Goal: Task Accomplishment & Management: Complete application form

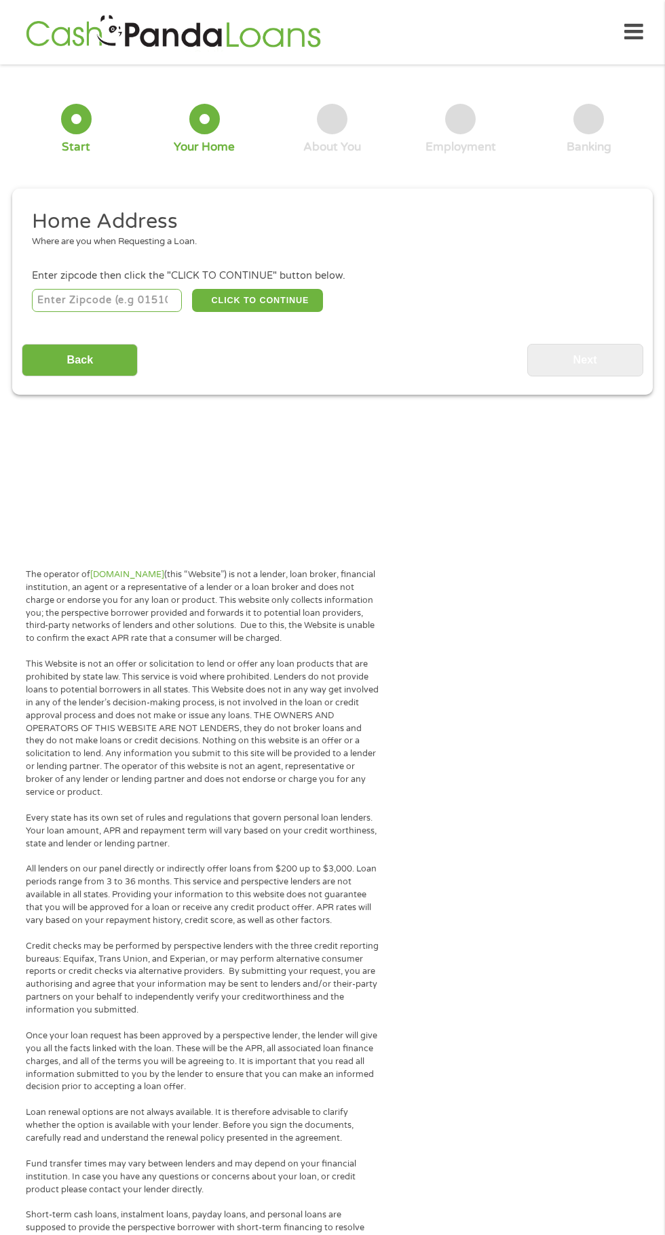
scroll to position [6, 0]
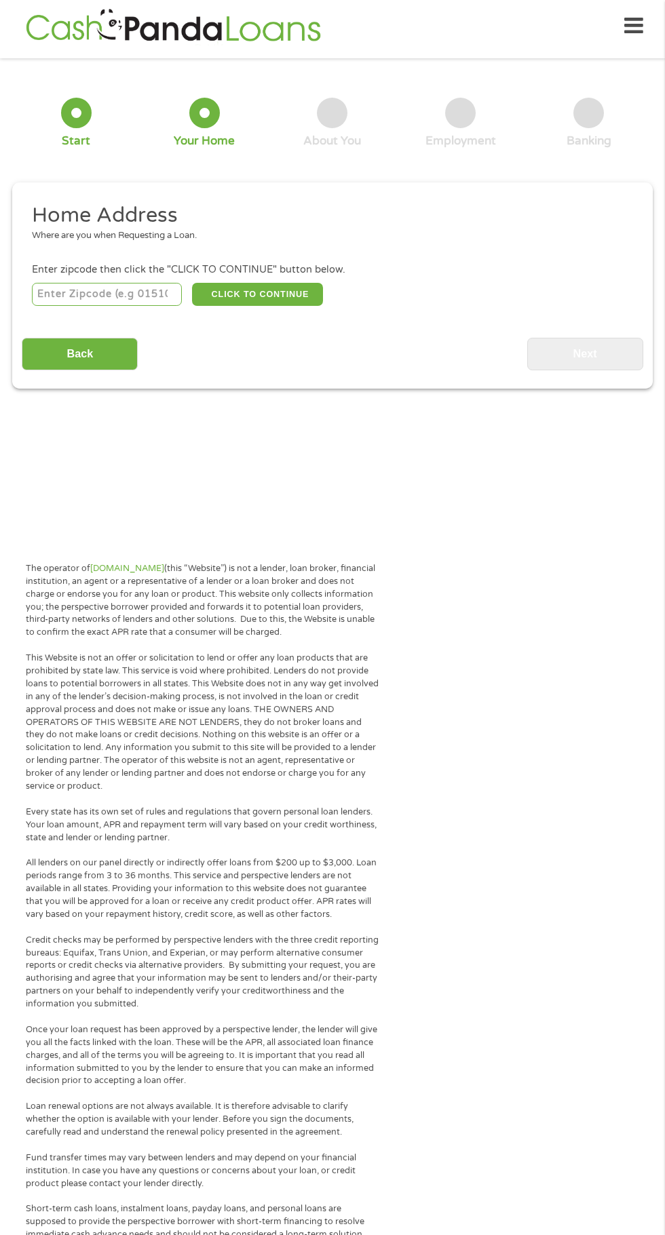
click at [93, 294] on input "number" at bounding box center [107, 294] width 151 height 23
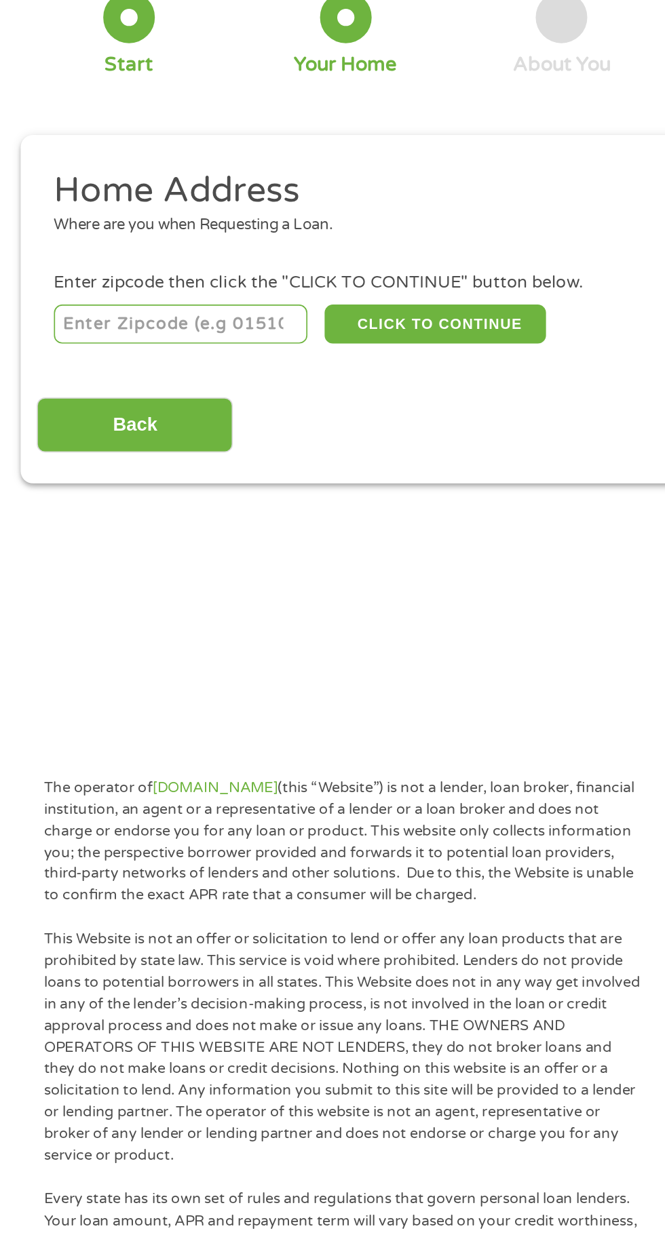
type input "25635"
click at [231, 291] on button "CLICK TO CONTINUE" at bounding box center [257, 294] width 131 height 23
type input "25635"
type input "Man"
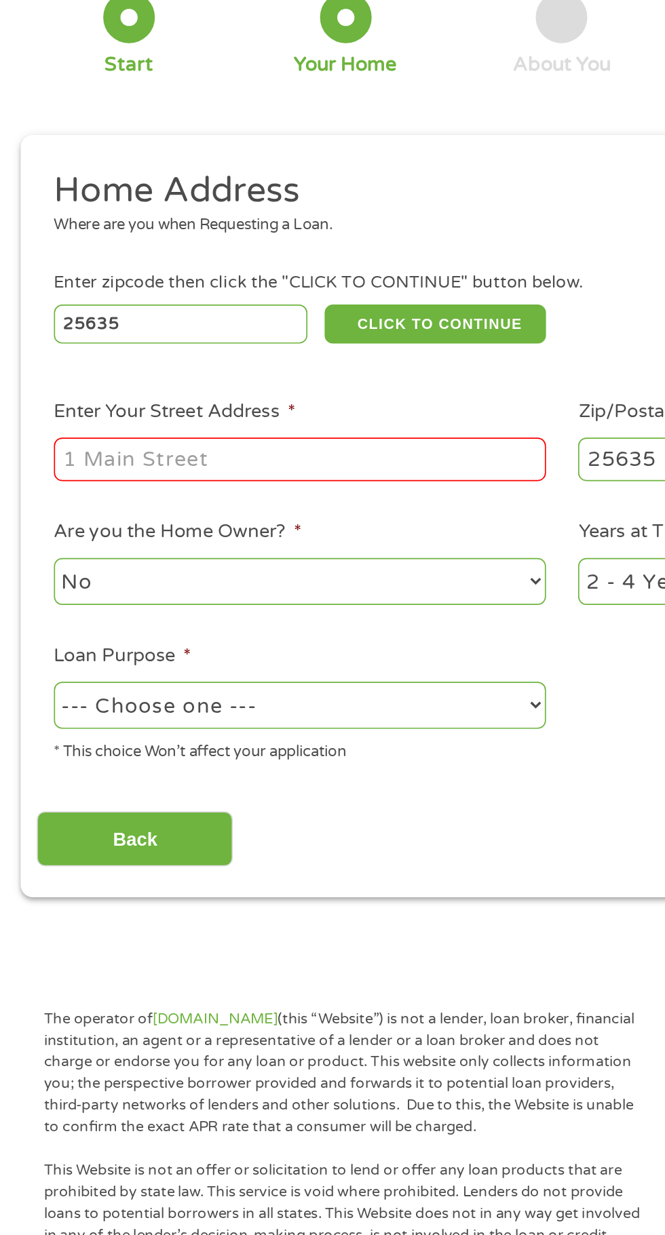
click at [115, 368] on input "Enter Your Street Address *" at bounding box center [177, 374] width 291 height 26
type input "[STREET_ADDRESS]"
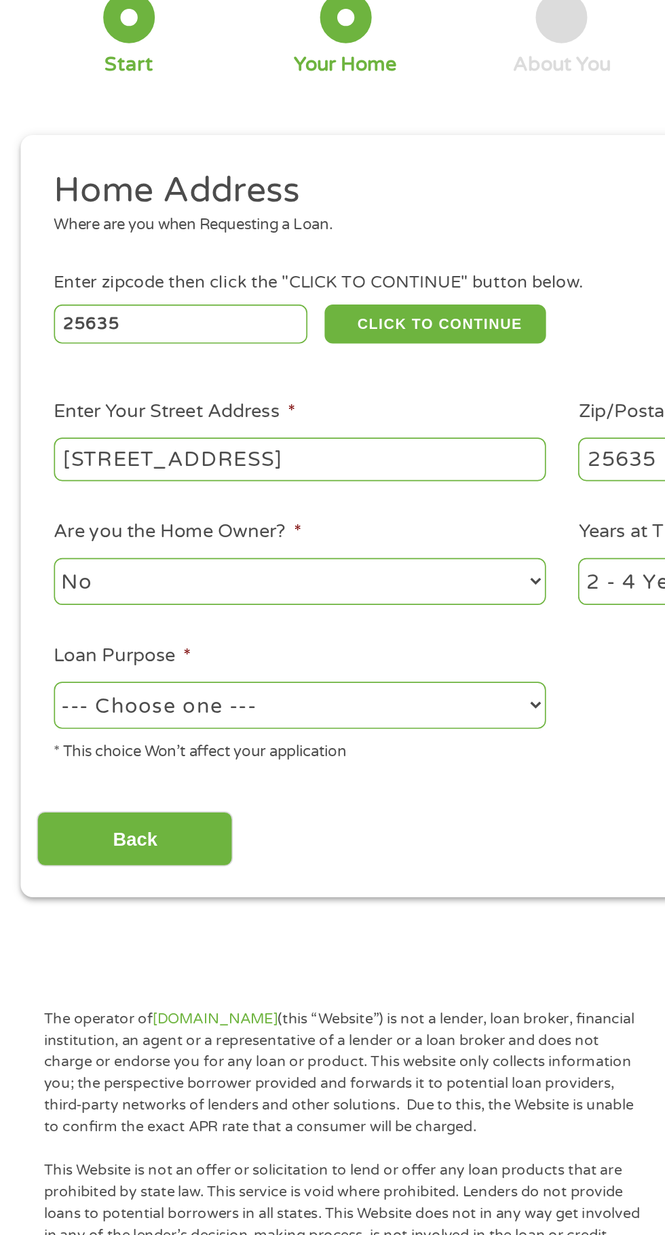
click at [151, 509] on select "--- Choose one --- Pay Bills Debt Consolidation Home Improvement Major Purchase…" at bounding box center [177, 520] width 291 height 28
click at [32, 507] on select "--- Choose one --- Pay Bills Debt Consolidation Home Improvement Major Purchase…" at bounding box center [177, 520] width 291 height 28
click at [111, 521] on select "--- Choose one --- Pay Bills Debt Consolidation Home Improvement Major Purchase…" at bounding box center [177, 520] width 291 height 28
select select "shorttermcash"
click at [32, 507] on select "--- Choose one --- Pay Bills Debt Consolidation Home Improvement Major Purchase…" at bounding box center [177, 520] width 291 height 28
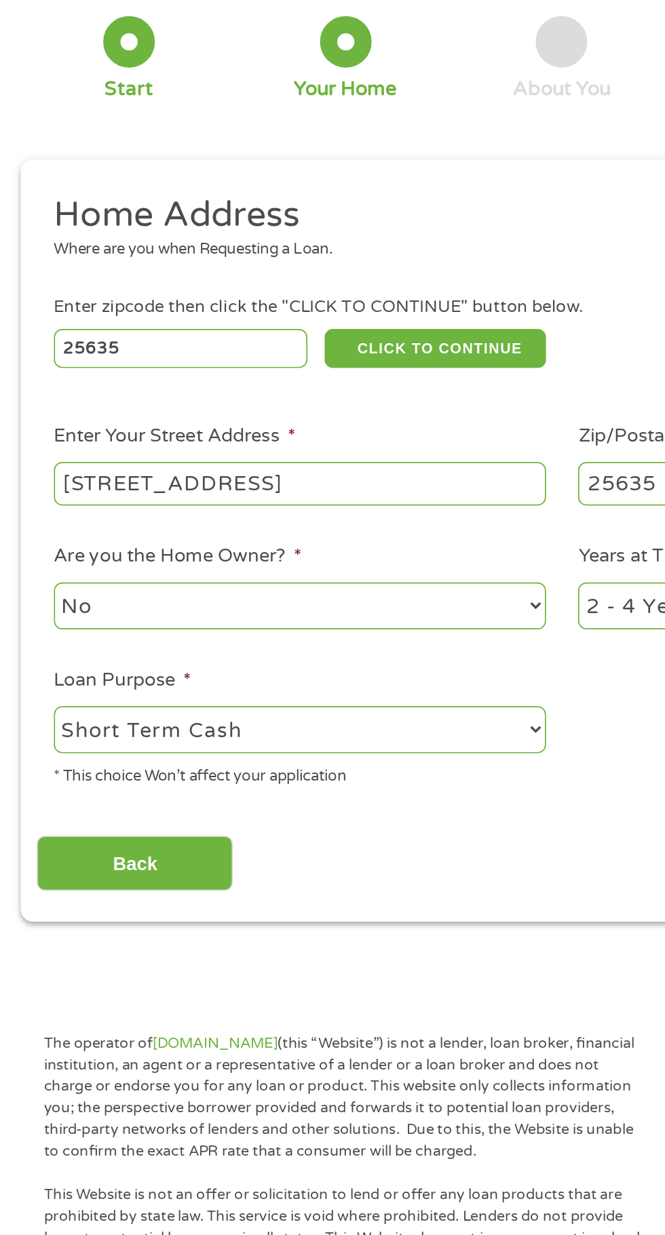
scroll to position [0, 0]
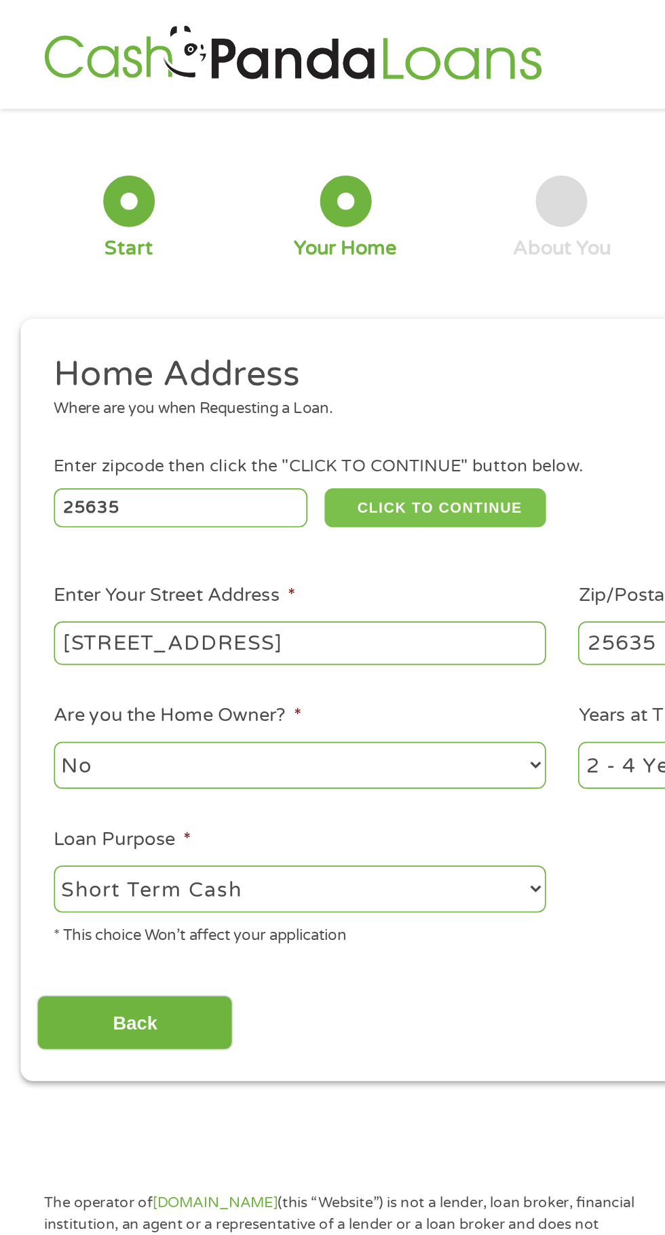
click at [245, 296] on button "CLICK TO CONTINUE" at bounding box center [257, 300] width 131 height 23
click at [235, 289] on button "CLICK TO CONTINUE" at bounding box center [257, 300] width 131 height 23
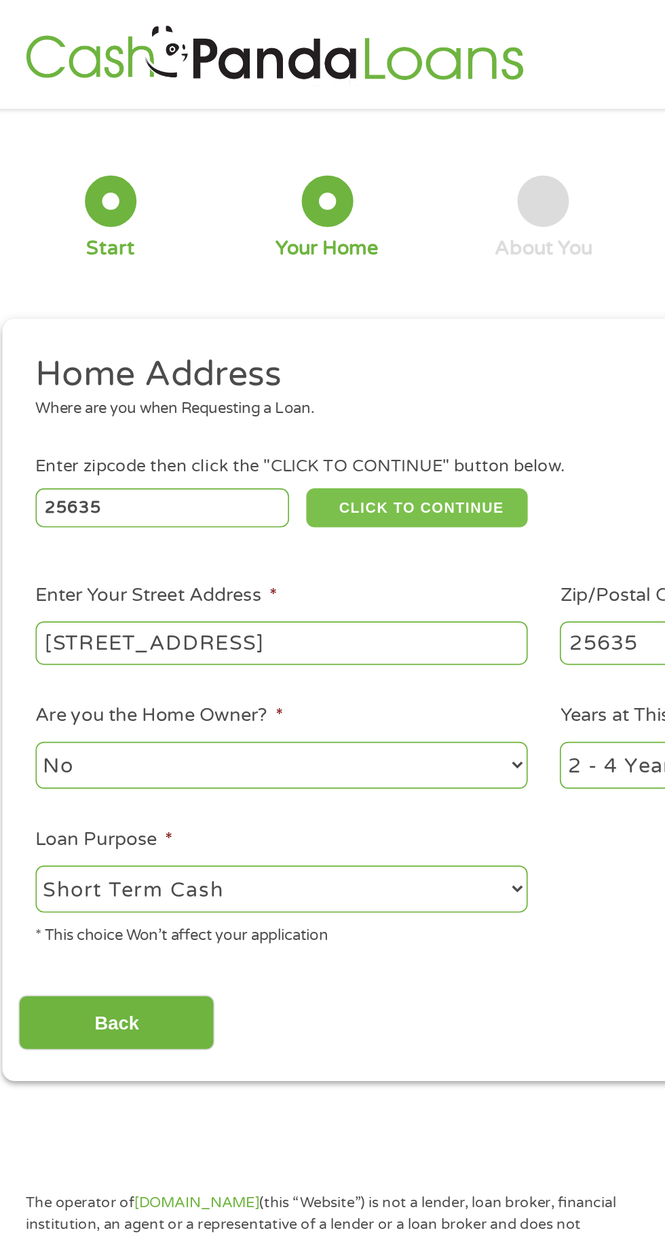
click at [234, 296] on button "CLICK TO CONTINUE" at bounding box center [257, 300] width 131 height 23
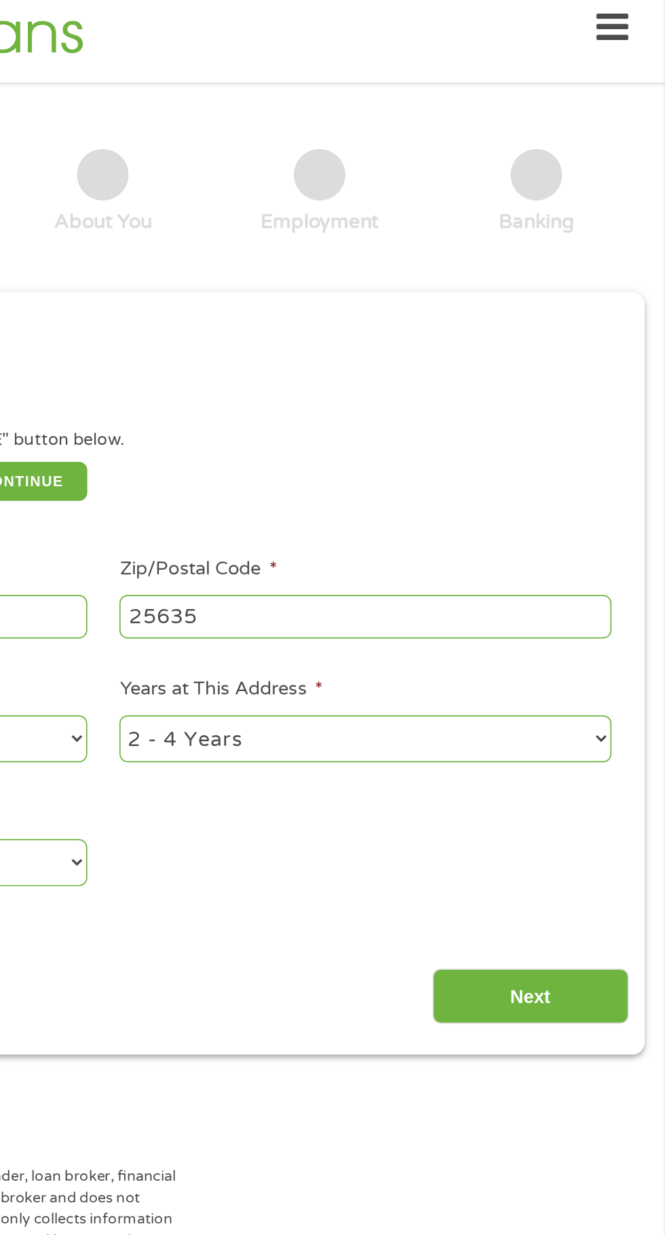
click at [420, 459] on select "1 Year or less 1 - 2 Years 2 - 4 Years Over 4 Years" at bounding box center [487, 453] width 291 height 28
select select "60months"
click at [342, 440] on select "1 Year or less 1 - 2 Years 2 - 4 Years Over 4 Years" at bounding box center [487, 453] width 291 height 28
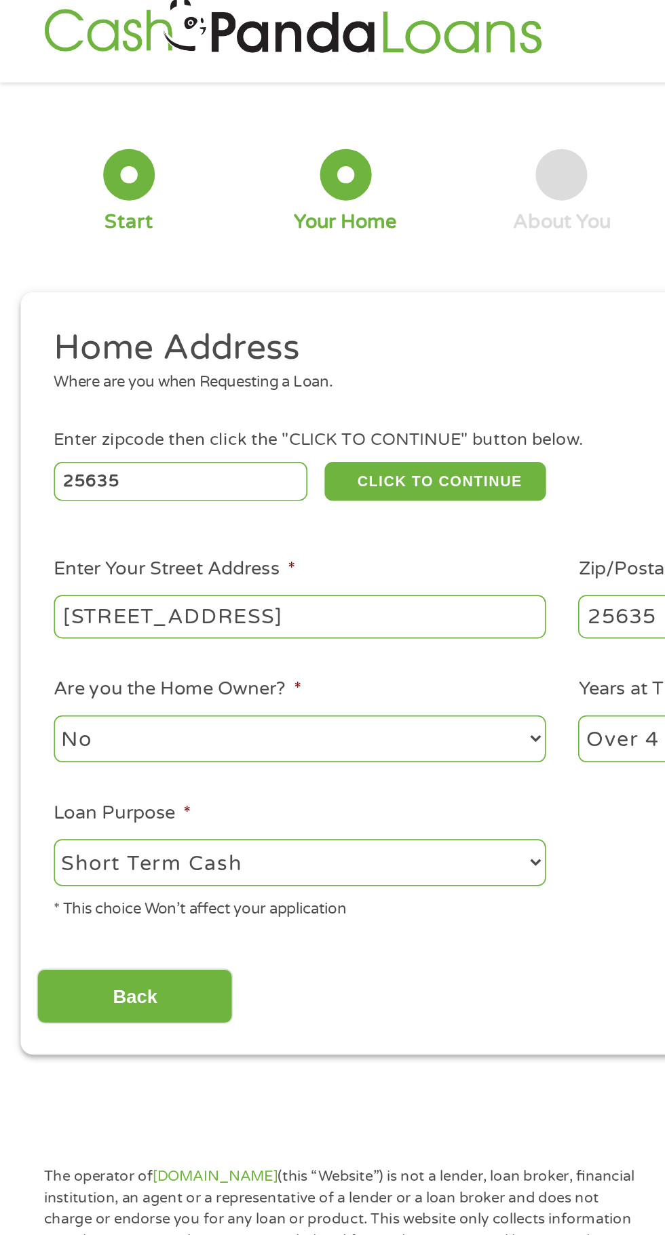
click at [184, 520] on select "--- Choose one --- Pay Bills Debt Consolidation Home Improvement Major Purchase…" at bounding box center [177, 526] width 291 height 28
select select
click at [32, 513] on select "--- Choose one --- Pay Bills Debt Consolidation Home Improvement Major Purchase…" at bounding box center [177, 526] width 291 height 28
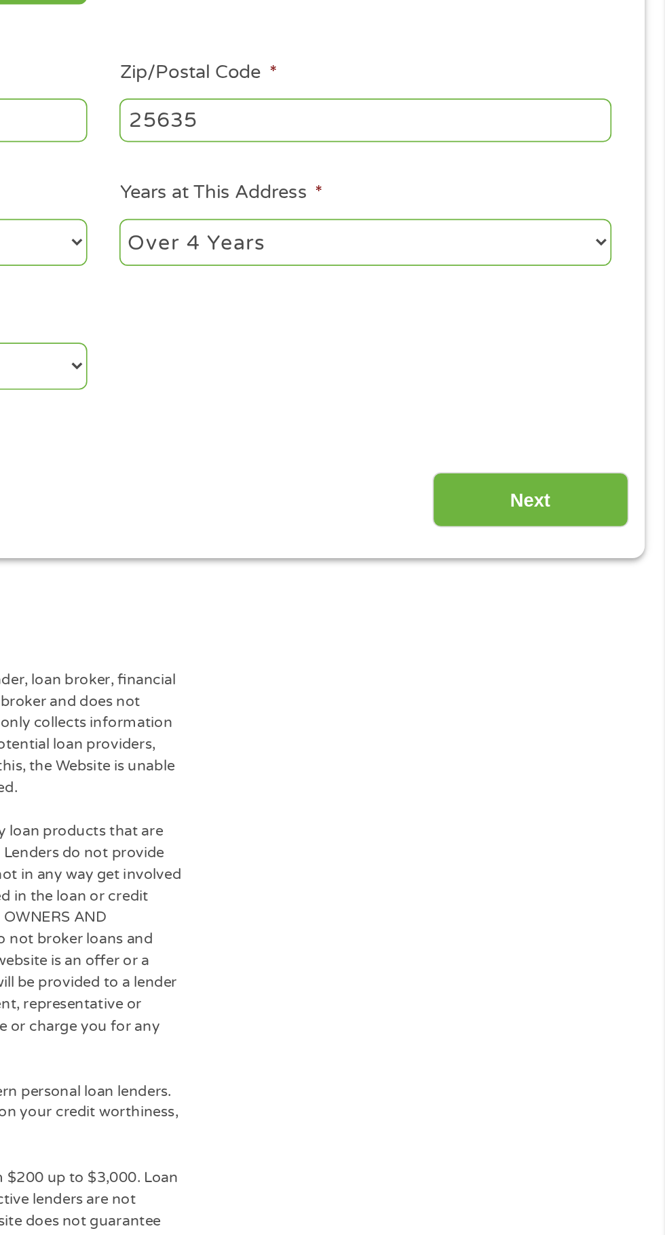
click at [564, 616] on input "Next" at bounding box center [585, 605] width 116 height 33
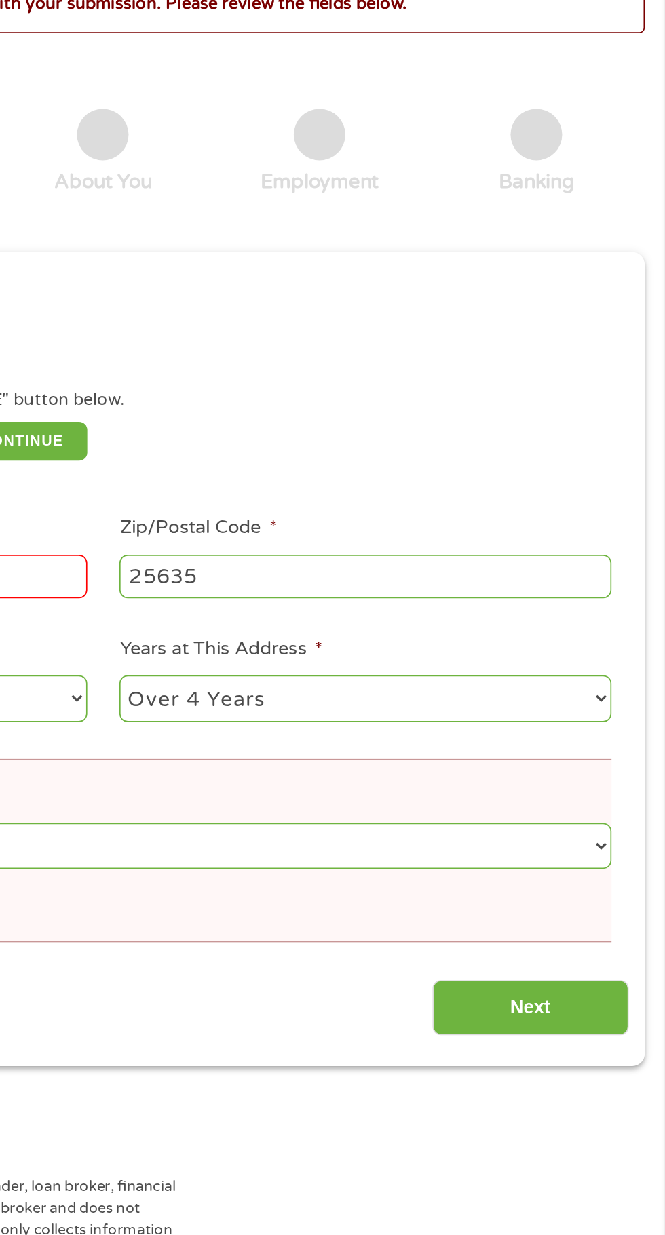
scroll to position [6, 0]
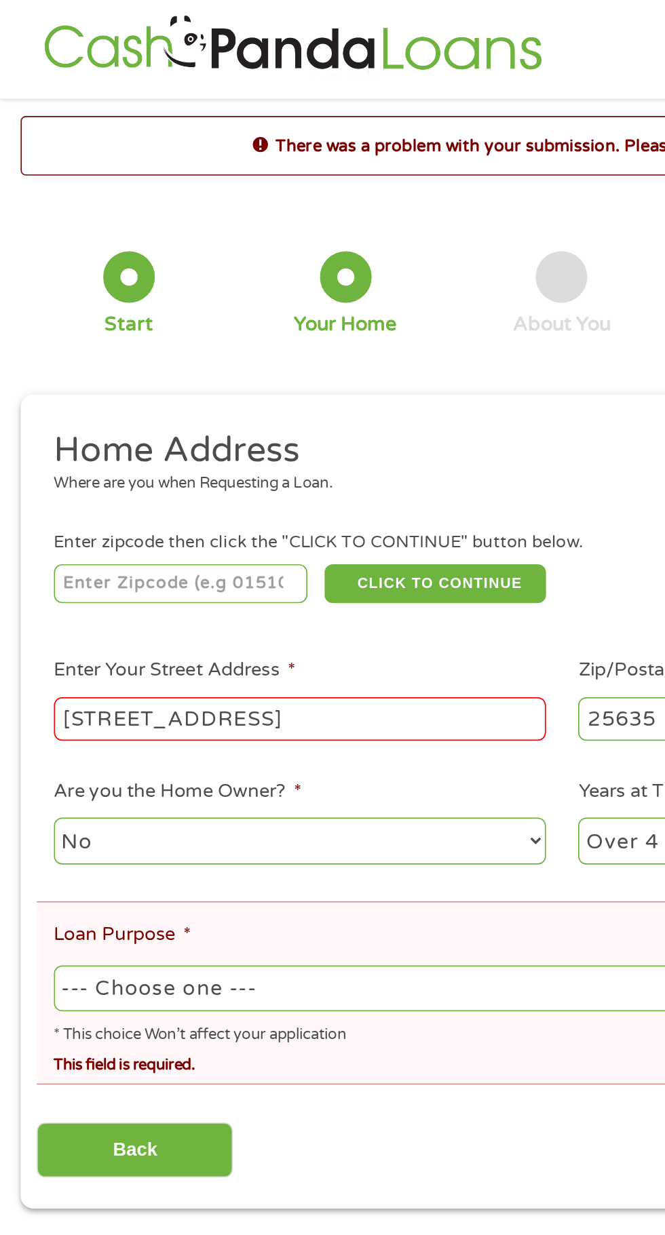
click at [93, 350] on input "number" at bounding box center [107, 345] width 151 height 23
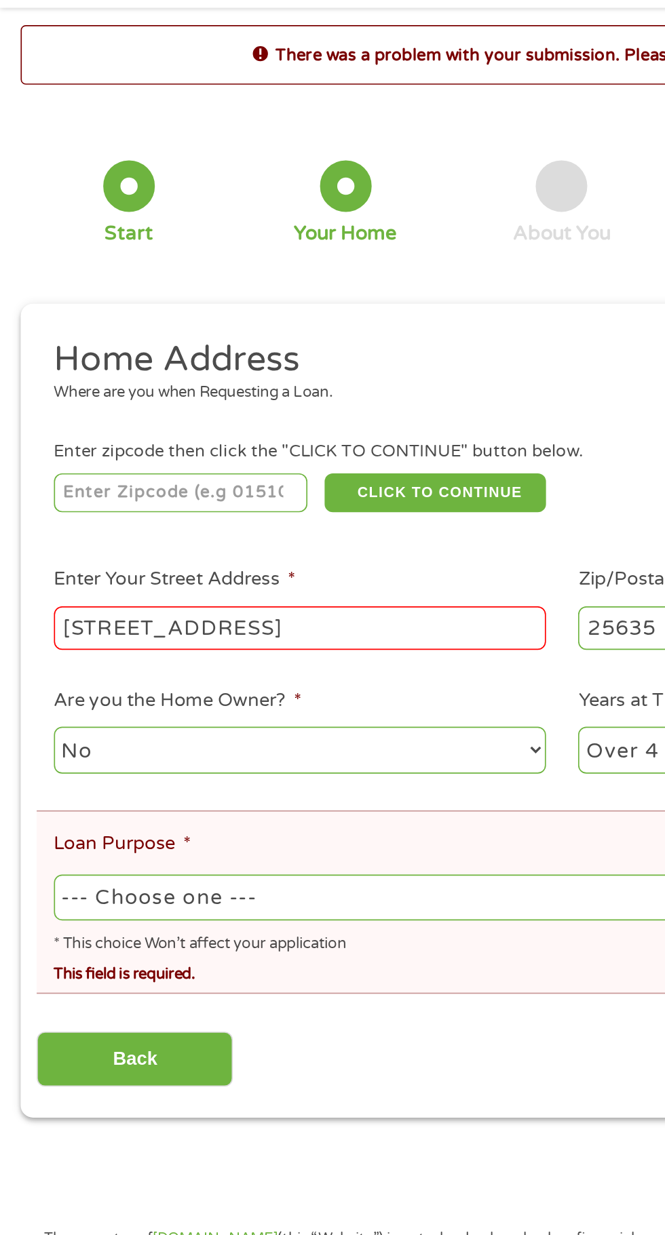
type input "25635"
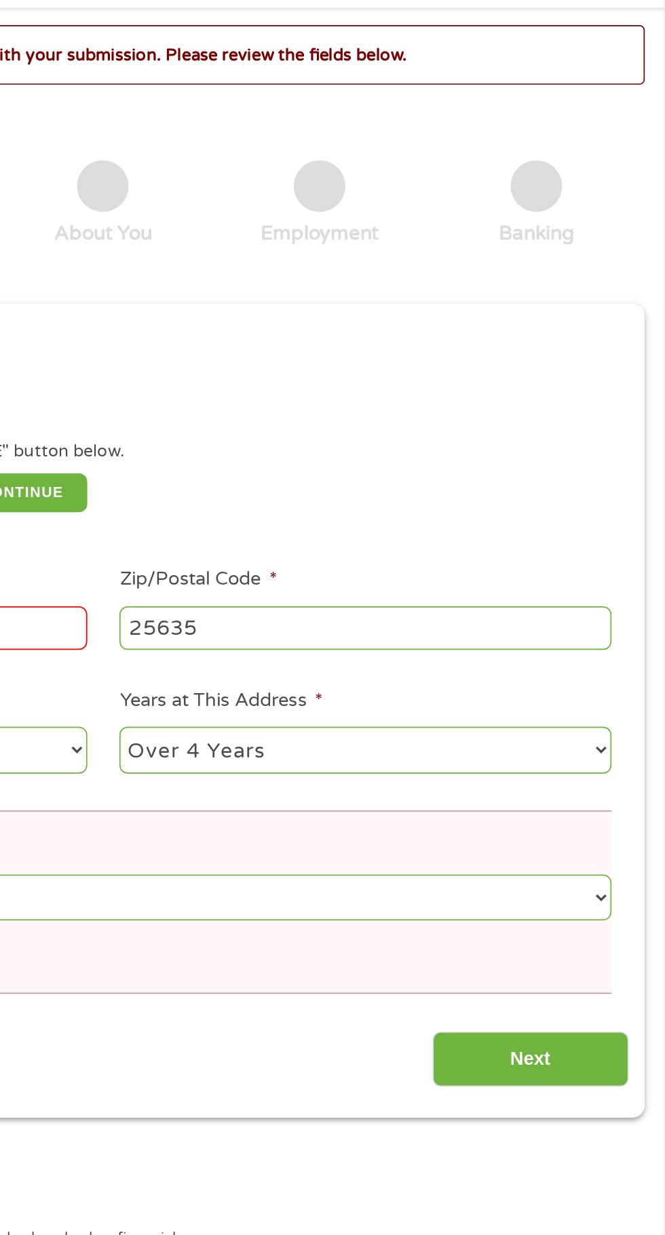
click at [565, 679] on input "Next" at bounding box center [585, 680] width 116 height 33
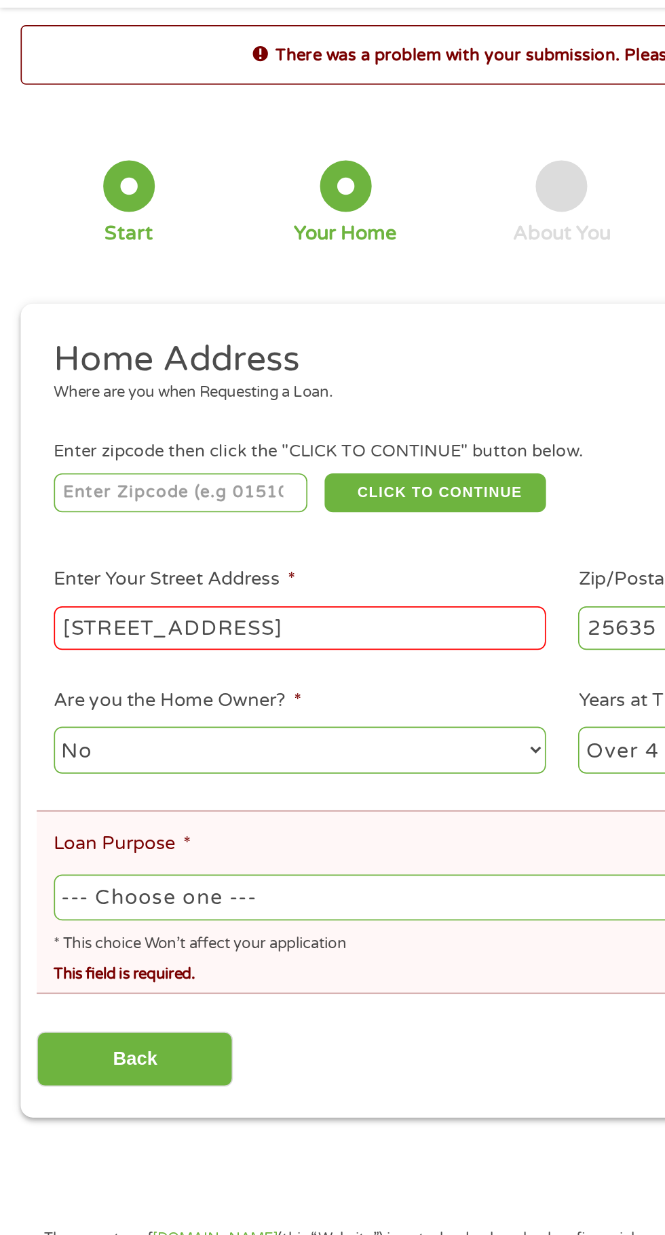
click at [98, 349] on input "number" at bounding box center [107, 345] width 151 height 23
type input "25701"
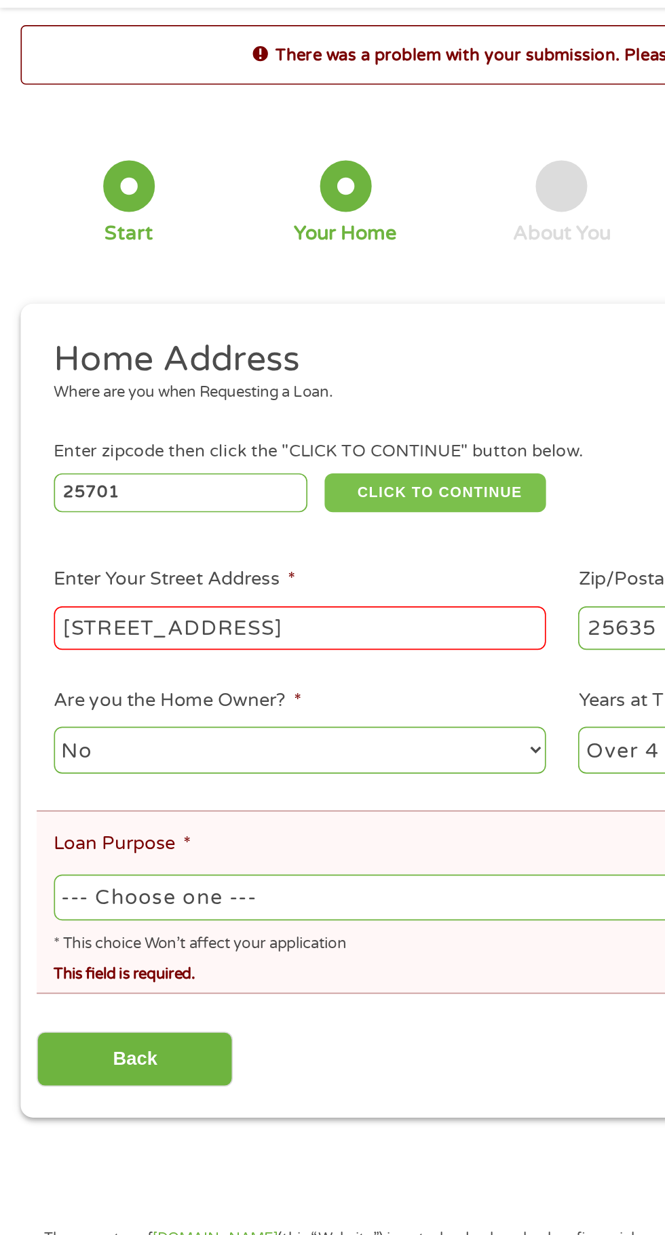
click at [249, 341] on button "CLICK TO CONTINUE" at bounding box center [257, 345] width 131 height 23
type input "25701"
type input "Huntington"
click at [105, 585] on select "--- Choose one --- Pay Bills Debt Consolidation Home Improvement Major Purchase…" at bounding box center [332, 585] width 601 height 28
select select "shorttermcash"
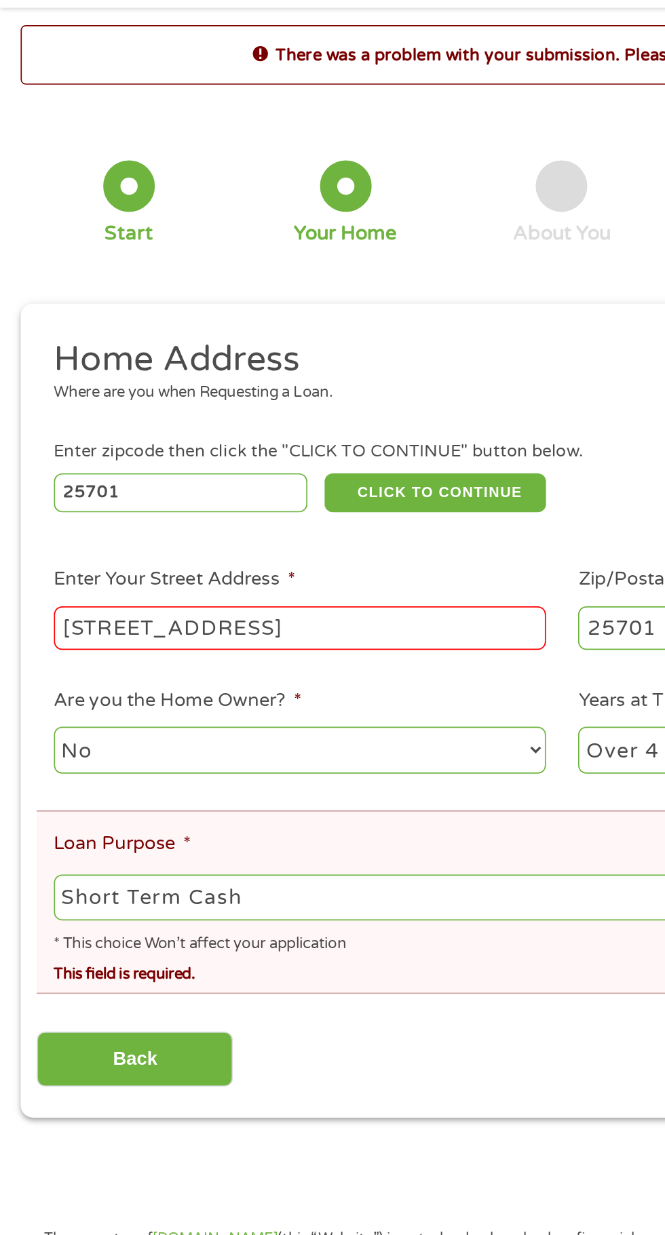
click at [32, 573] on select "--- Choose one --- Pay Bills Debt Consolidation Home Improvement Major Purchase…" at bounding box center [332, 585] width 601 height 28
click at [99, 343] on input "25701" at bounding box center [107, 345] width 151 height 23
type input "2"
type input "25635"
click at [250, 334] on button "CLICK TO CONTINUE" at bounding box center [257, 345] width 131 height 23
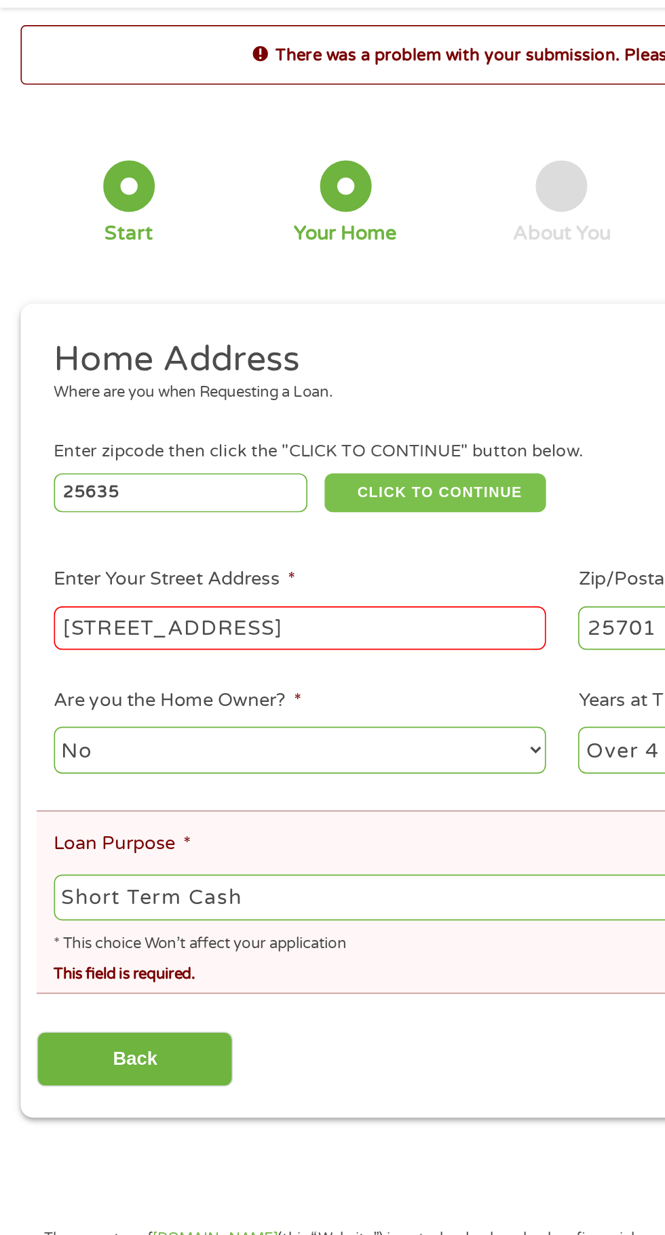
type input "25635"
type input "Man"
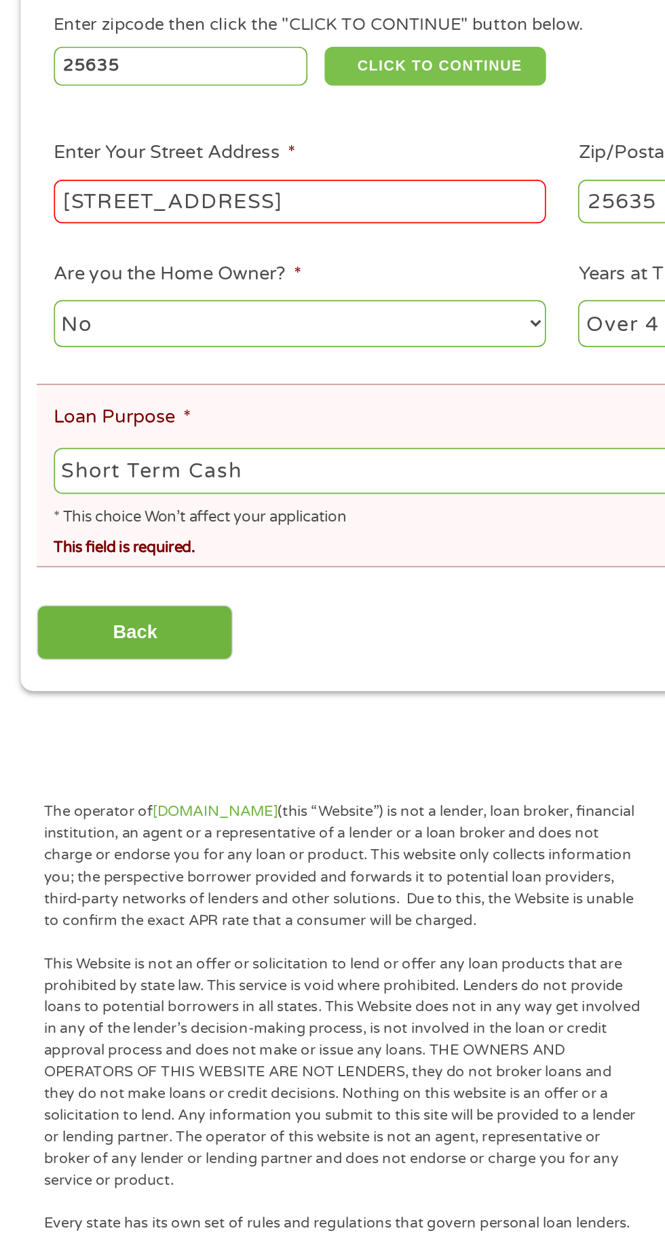
scroll to position [6, 0]
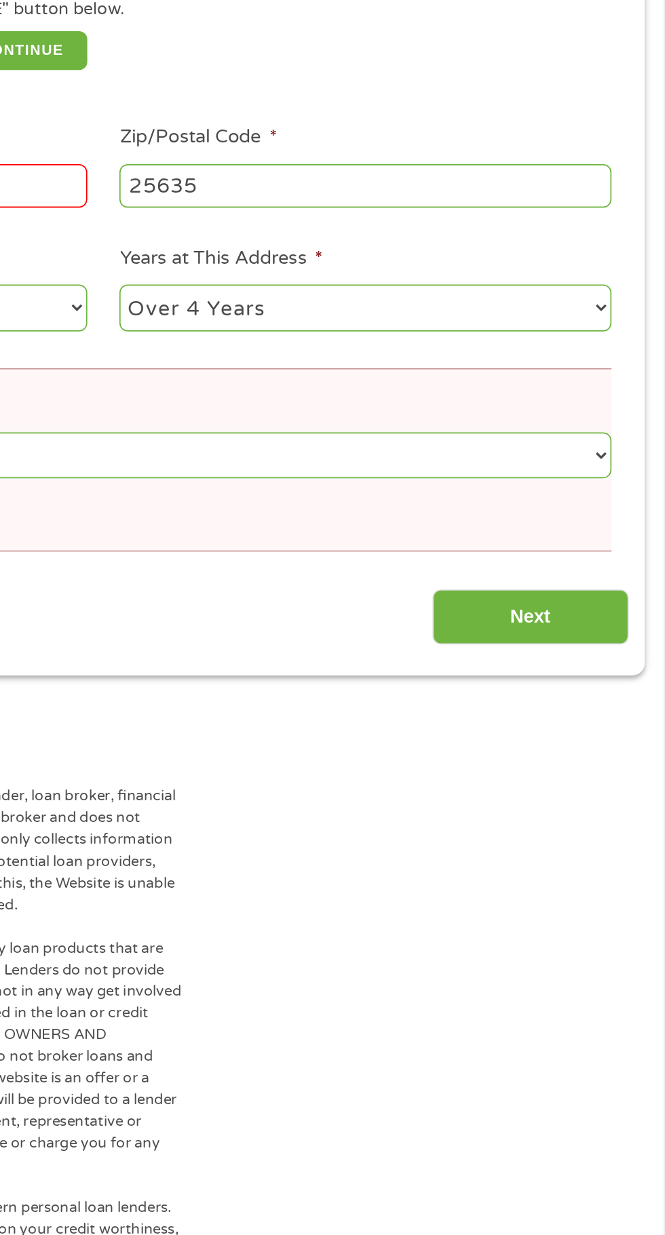
click at [567, 680] on input "Next" at bounding box center [585, 680] width 116 height 33
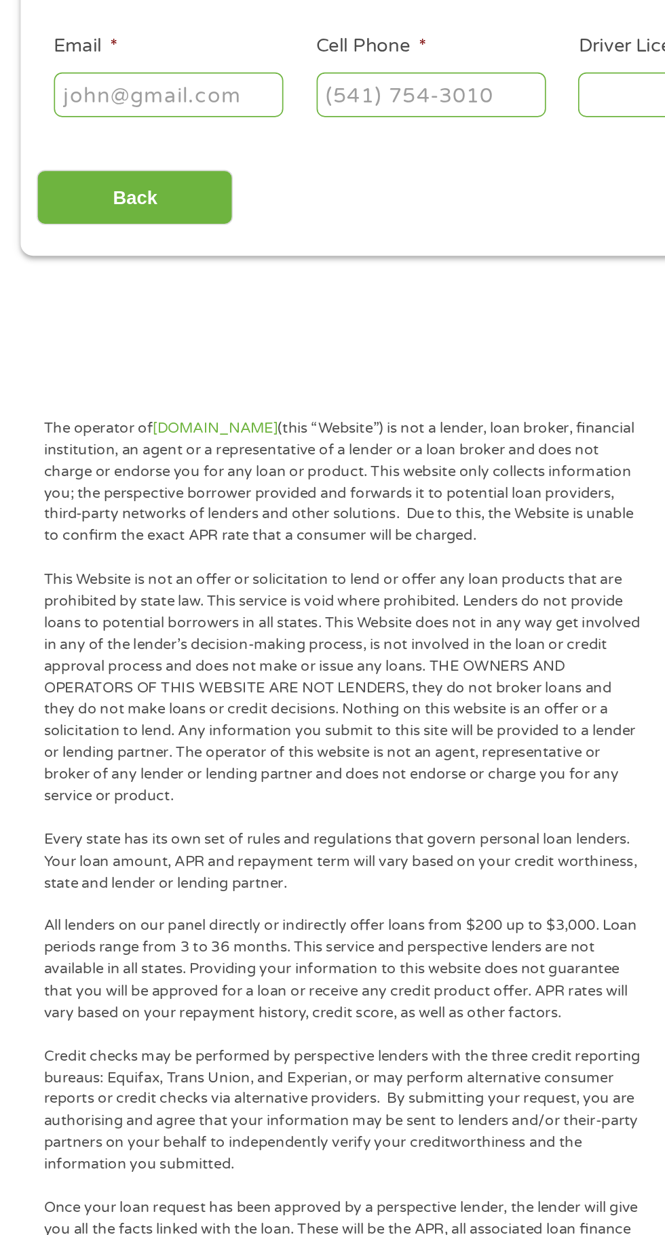
click at [76, 370] on input "Email *" at bounding box center [100, 371] width 136 height 26
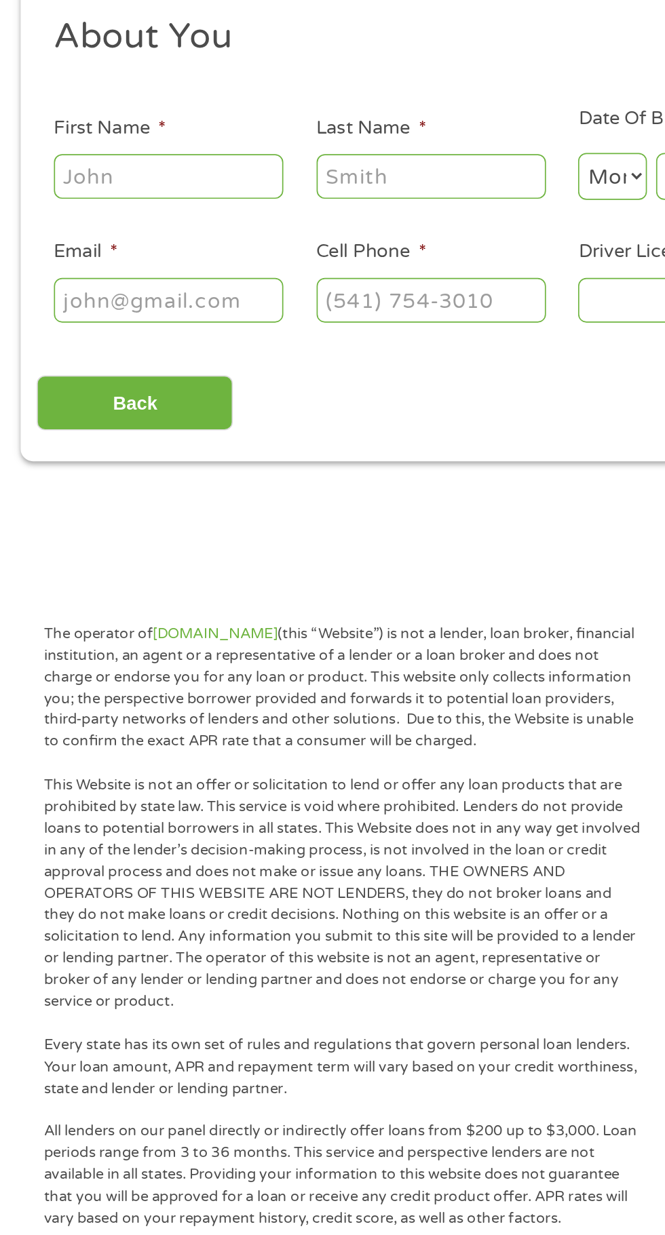
scroll to position [6, 0]
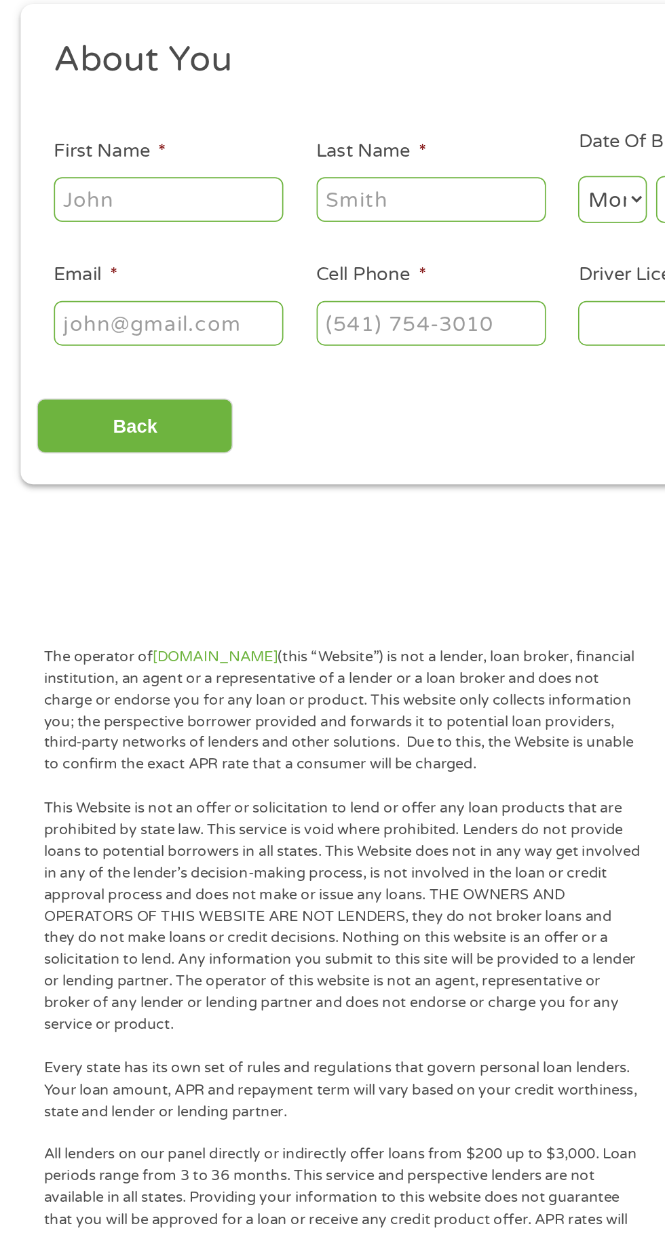
type input "[EMAIL_ADDRESS][DOMAIN_NAME]"
type input "[PERSON_NAME]"
type input "Hall"
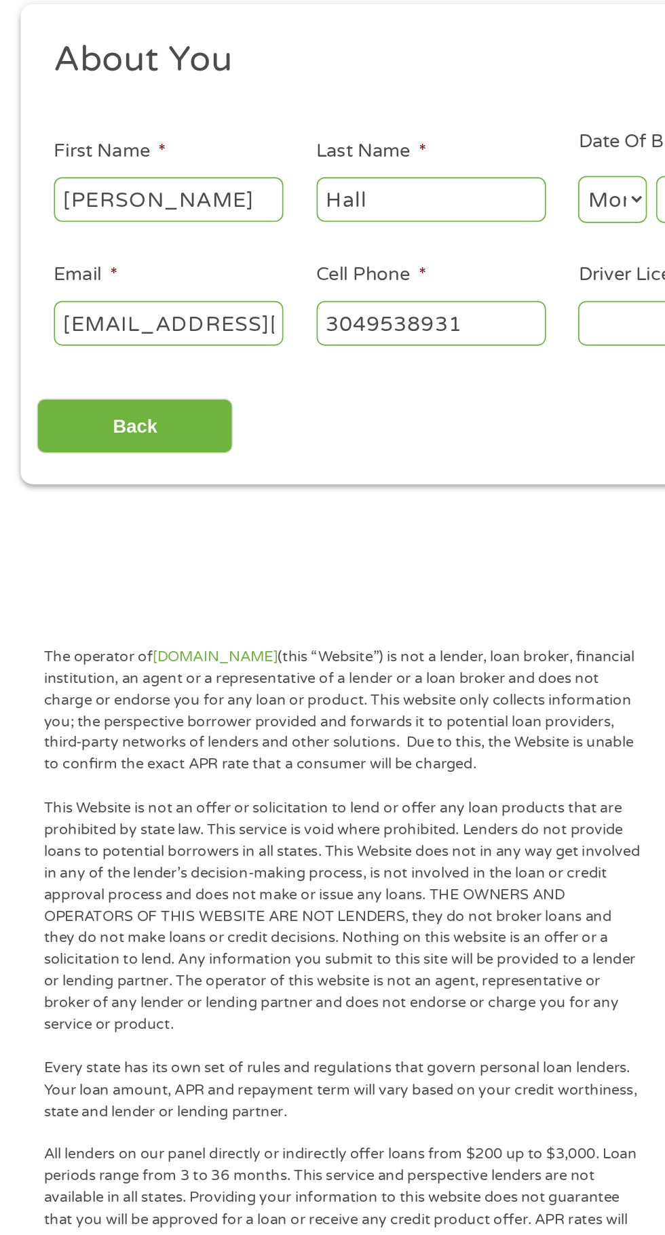
type input "[PHONE_NUMBER]"
click at [153, 368] on input "[EMAIL_ADDRESS][DOMAIN_NAME]" at bounding box center [100, 371] width 136 height 26
click at [85, 369] on input "om" at bounding box center [100, 371] width 136 height 26
type input "o"
type input "[EMAIL_ADDRESS][DOMAIN_NAME]"
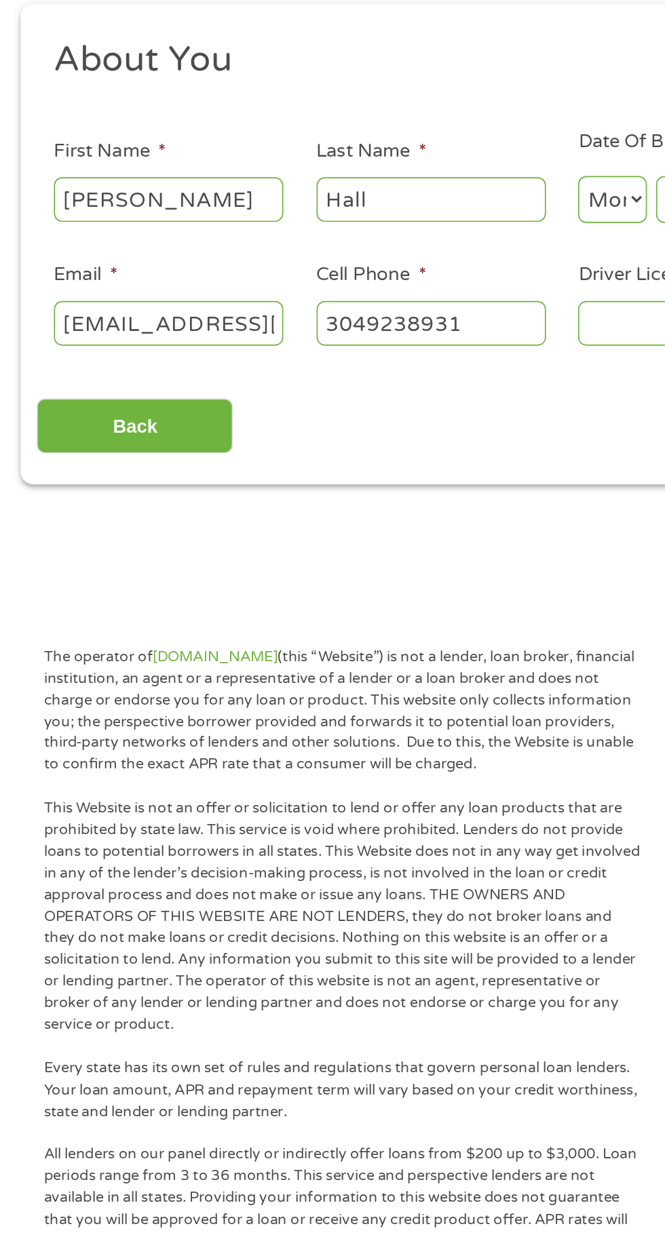
type input "[PHONE_NUMBER]"
click at [137, 366] on input "[EMAIL_ADDRESS][DOMAIN_NAME]" at bounding box center [100, 371] width 136 height 26
click at [117, 369] on input "[DOMAIN_NAME]" at bounding box center [100, 371] width 136 height 26
type input "i"
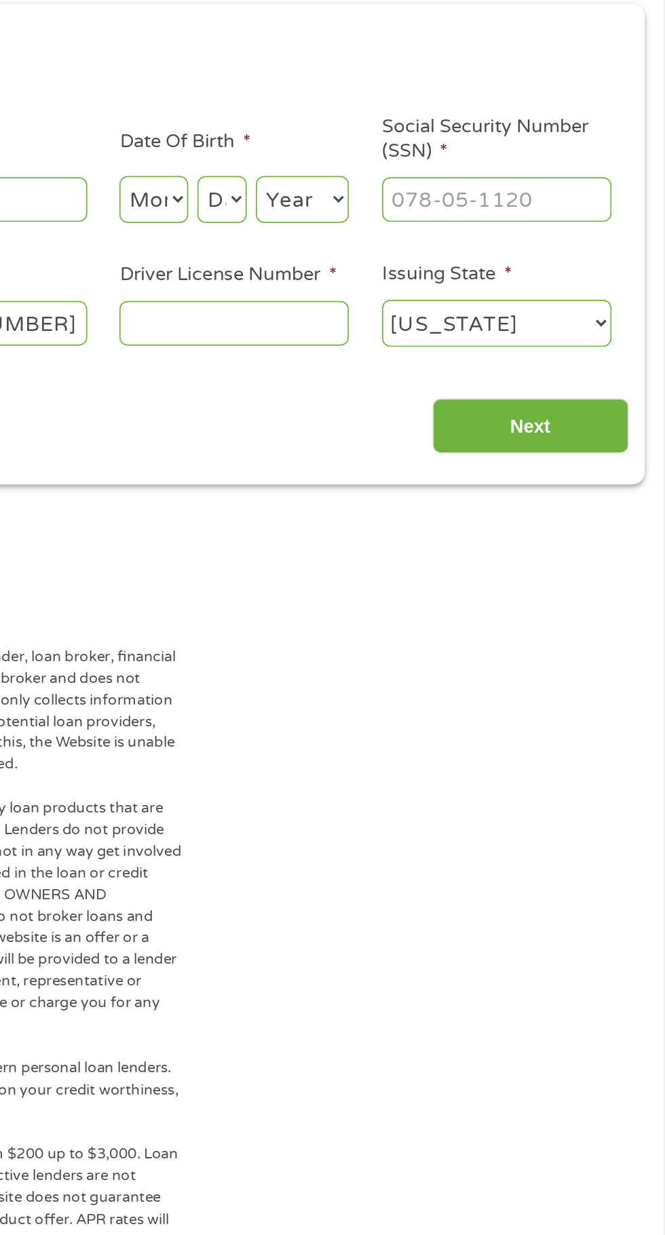
type input "[EMAIL_ADDRESS][DOMAIN_NAME]"
click at [575, 445] on input "Next" at bounding box center [585, 432] width 116 height 33
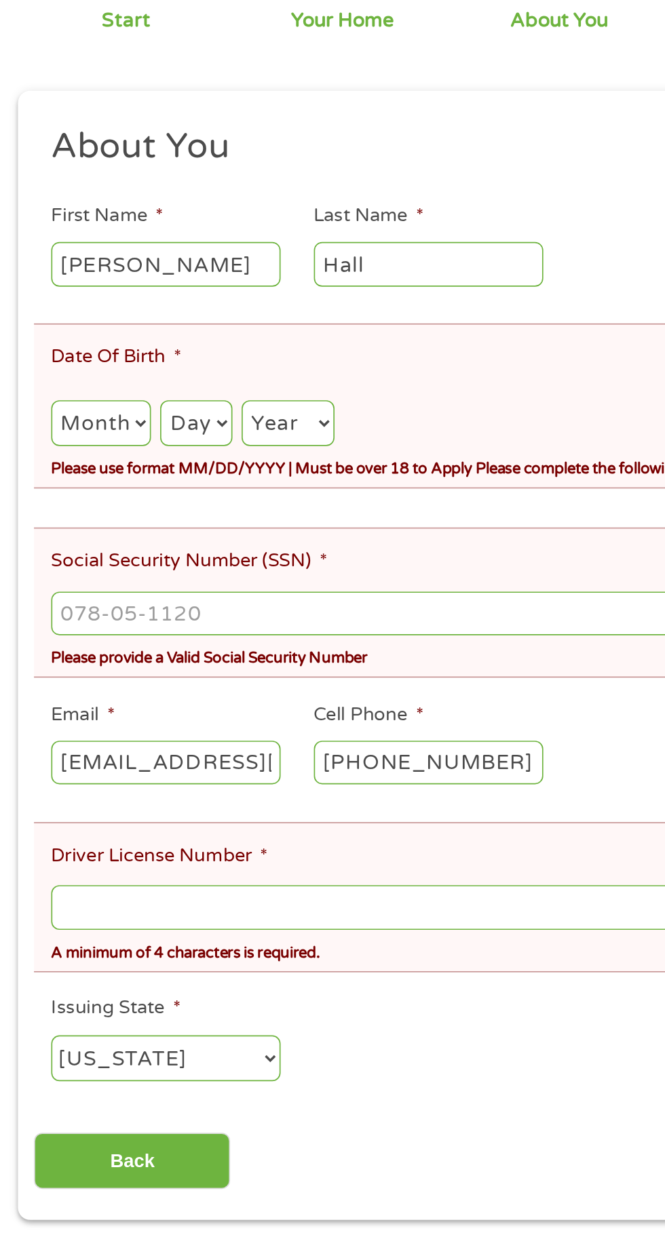
scroll to position [6, 0]
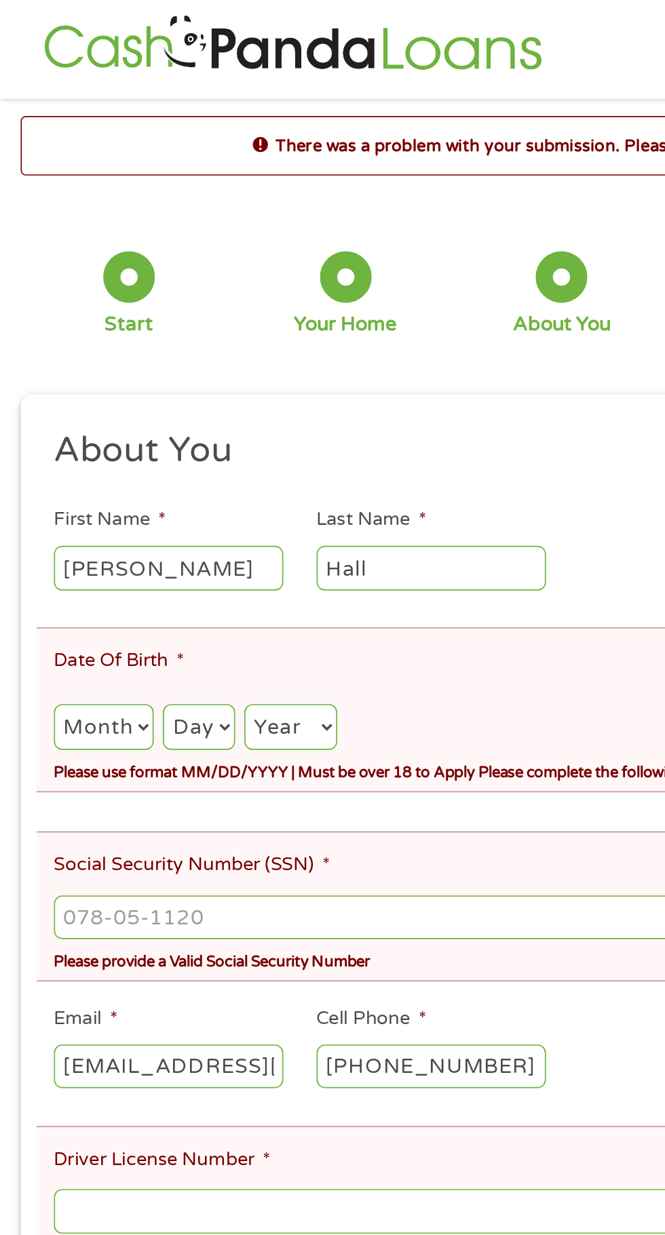
click at [121, 538] on input "Social Security Number (SSN) *" at bounding box center [332, 543] width 601 height 26
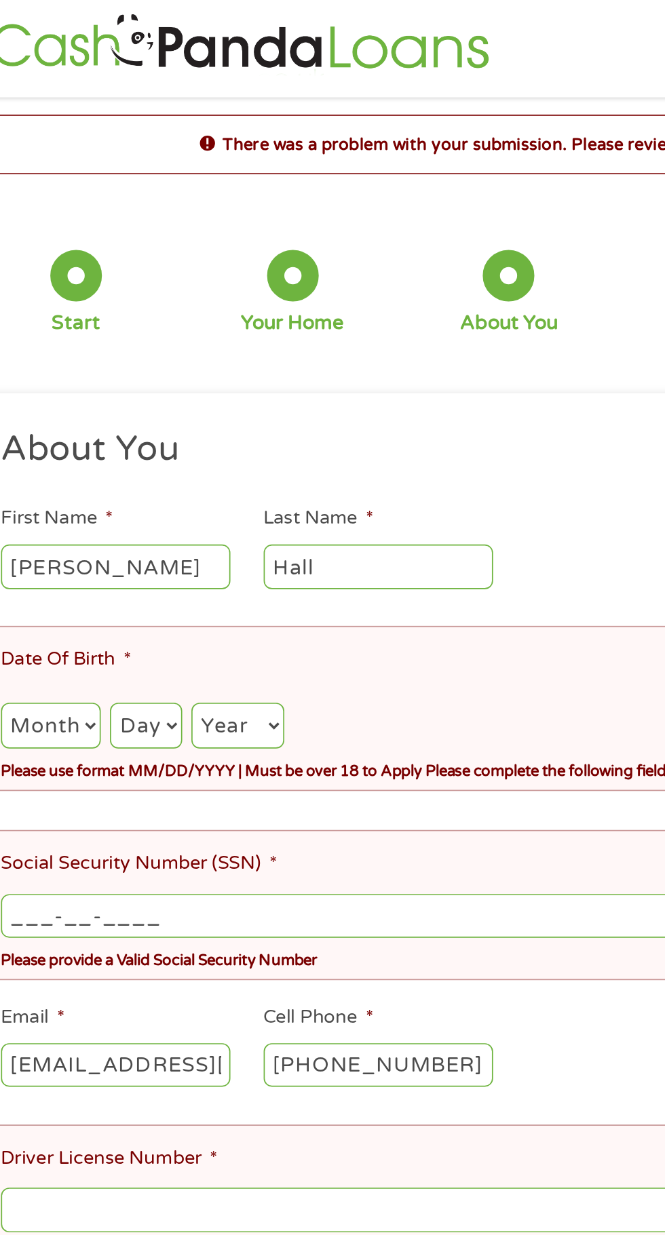
scroll to position [5, 0]
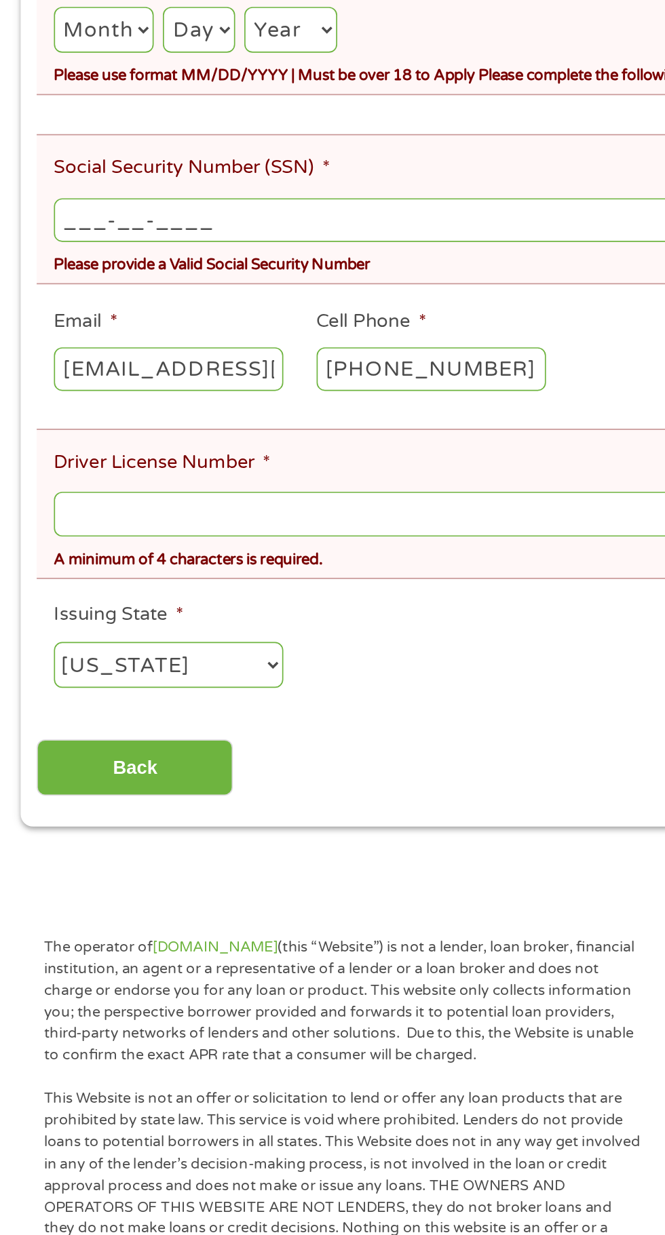
click at [91, 540] on input "___-__-____" at bounding box center [332, 543] width 601 height 26
click at [52, 532] on input "___-__-____" at bounding box center [332, 543] width 601 height 26
click at [43, 536] on input "___-__-____" at bounding box center [332, 543] width 601 height 26
type input "233-25-8360"
click at [69, 421] on select "Month 1 2 3 4 5 6 7 8 9 10 11 12" at bounding box center [61, 431] width 59 height 28
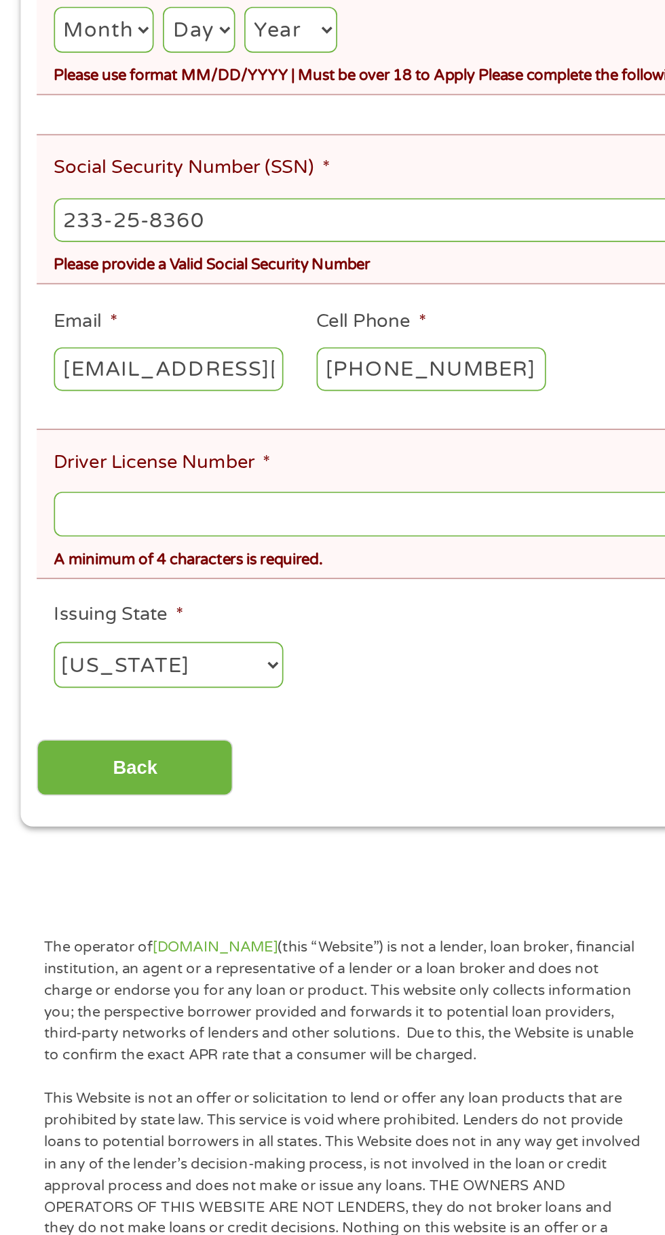
select select "8"
click at [32, 418] on select "Month 1 2 3 4 5 6 7 8 9 10 11 12" at bounding box center [61, 431] width 59 height 28
click at [113, 427] on select "Day 1 2 3 4 5 6 7 8 9 10 11 12 13 14 15 16 17 18 19 20 21 22 23 24 25 26 27 28 …" at bounding box center [117, 431] width 42 height 28
select select "12"
click at [97, 418] on select "Day 1 2 3 4 5 6 7 8 9 10 11 12 13 14 15 16 17 18 19 20 21 22 23 24 25 26 27 28 …" at bounding box center [117, 431] width 42 height 28
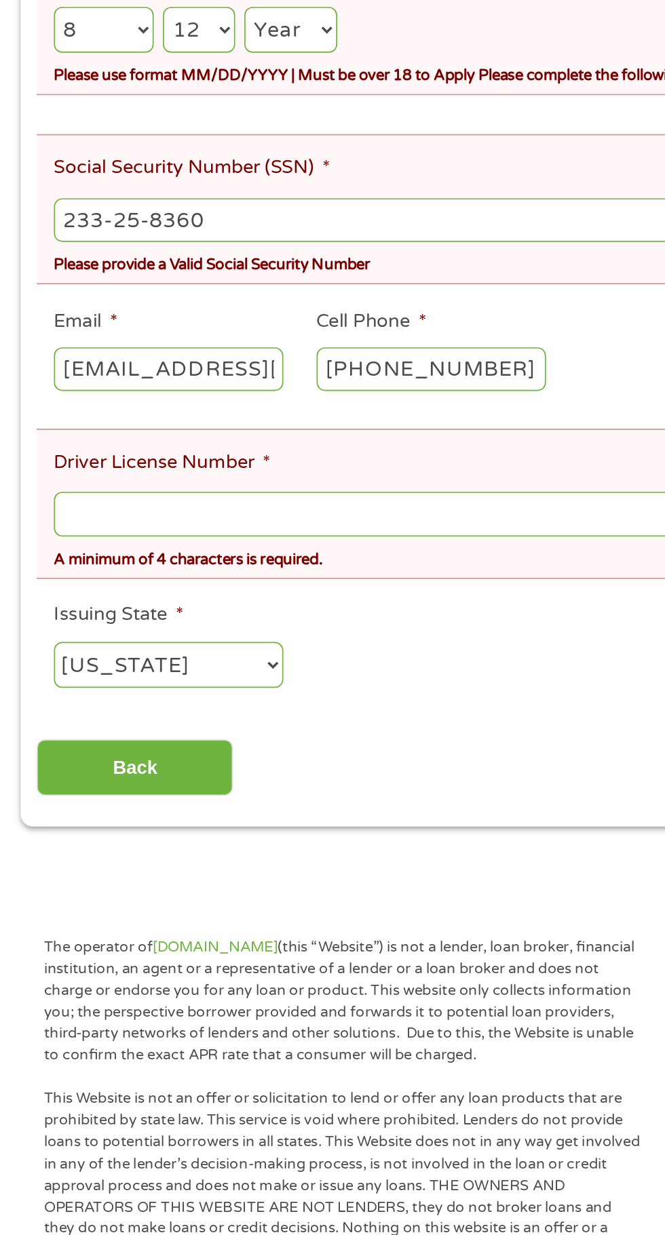
click at [170, 424] on select "Year [DATE] 2006 2005 2004 2003 2002 2001 2000 1999 1998 1997 1996 1995 1994 19…" at bounding box center [171, 431] width 55 height 28
select select "1993"
click at [146, 418] on select "Year [DATE] 2006 2005 2004 2003 2002 2001 2000 1999 1998 1997 1996 1995 1994 19…" at bounding box center [171, 431] width 55 height 28
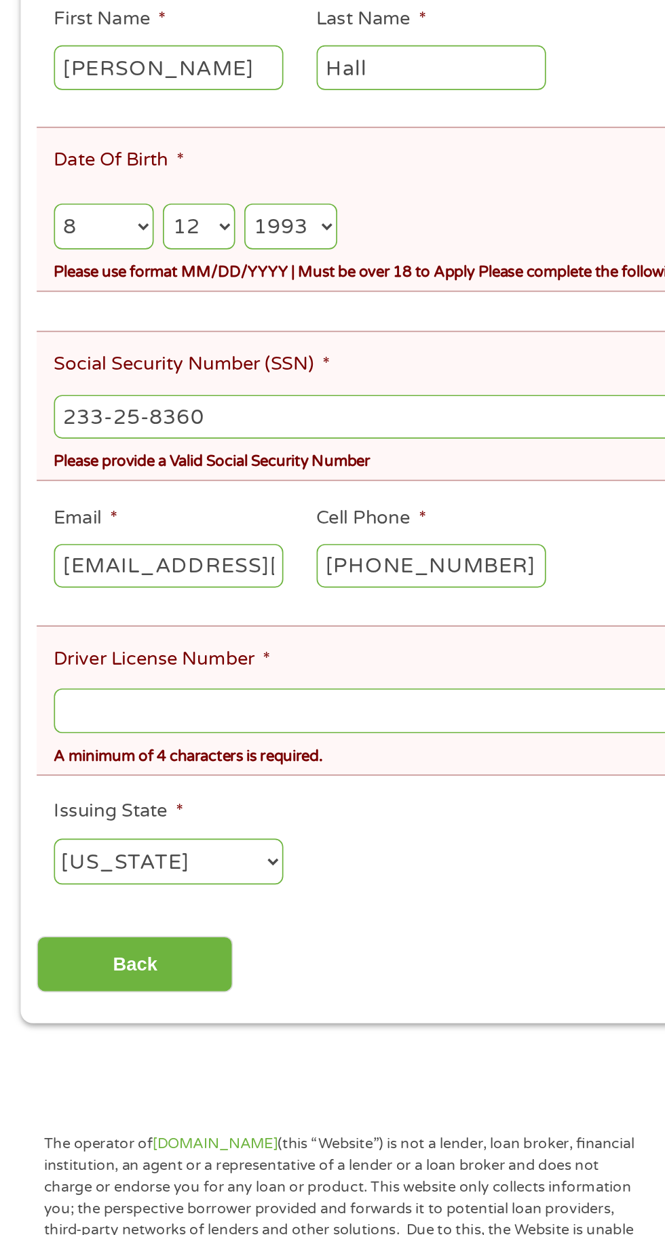
click at [111, 709] on input "Driver License Number *" at bounding box center [332, 717] width 601 height 26
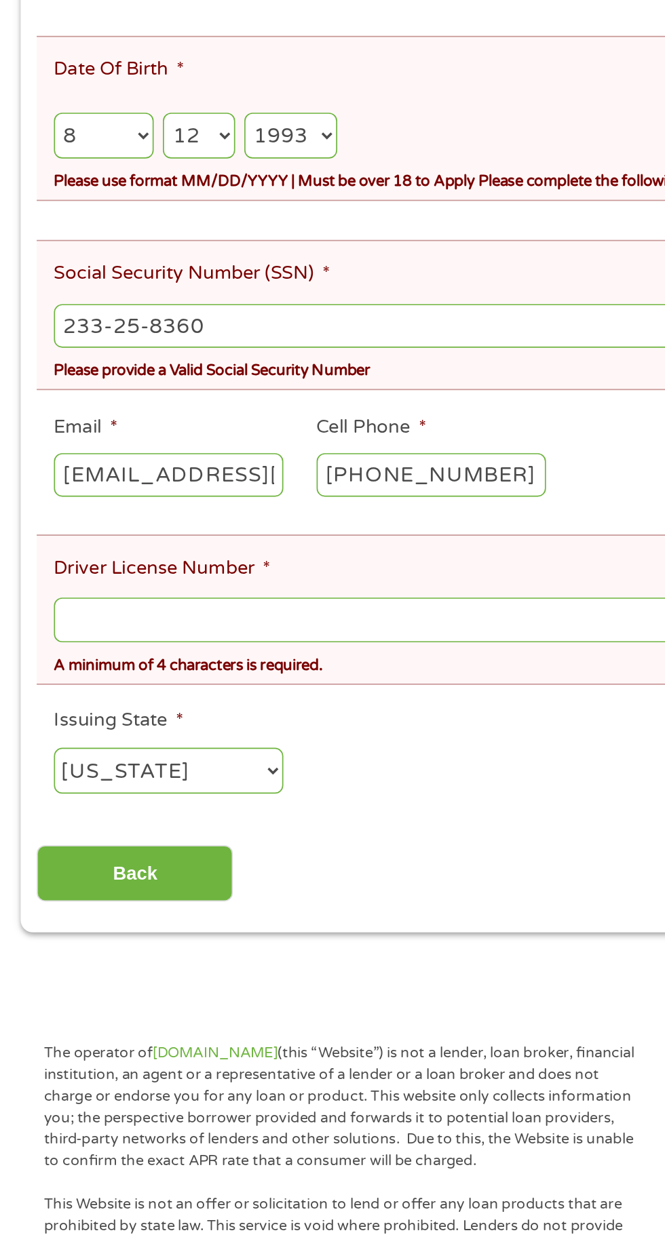
click at [99, 706] on input "Driver License Number *" at bounding box center [332, 717] width 601 height 26
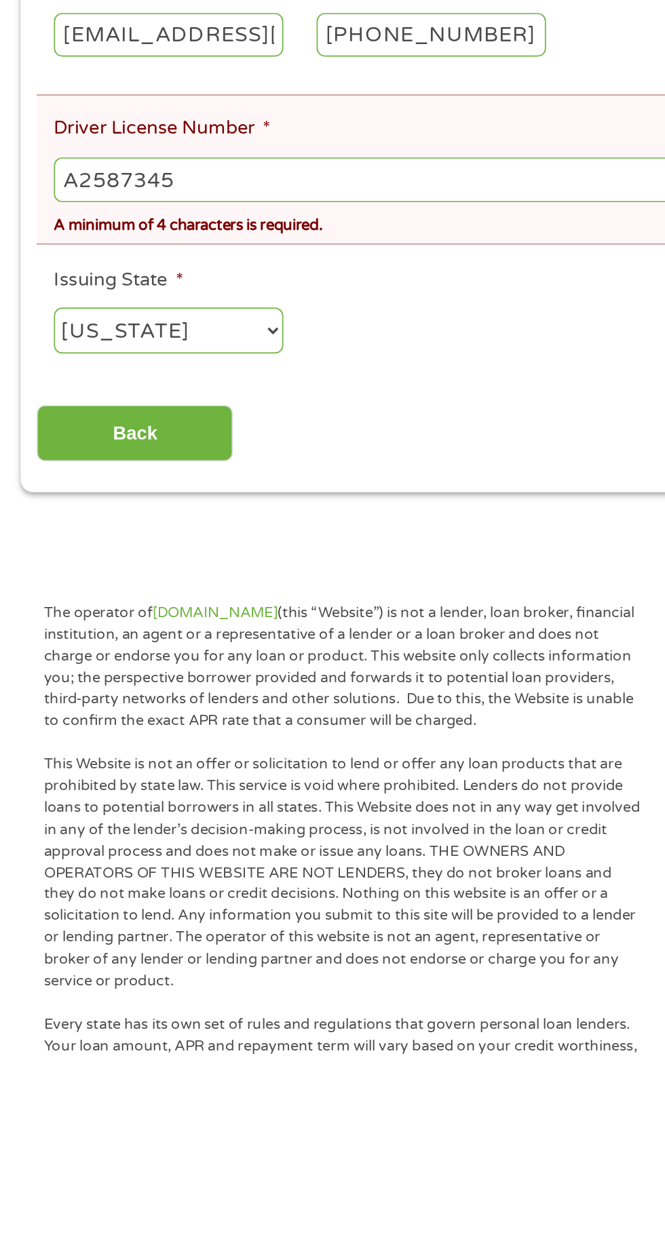
type input "A2587345"
click at [75, 869] on input "Back" at bounding box center [80, 866] width 116 height 33
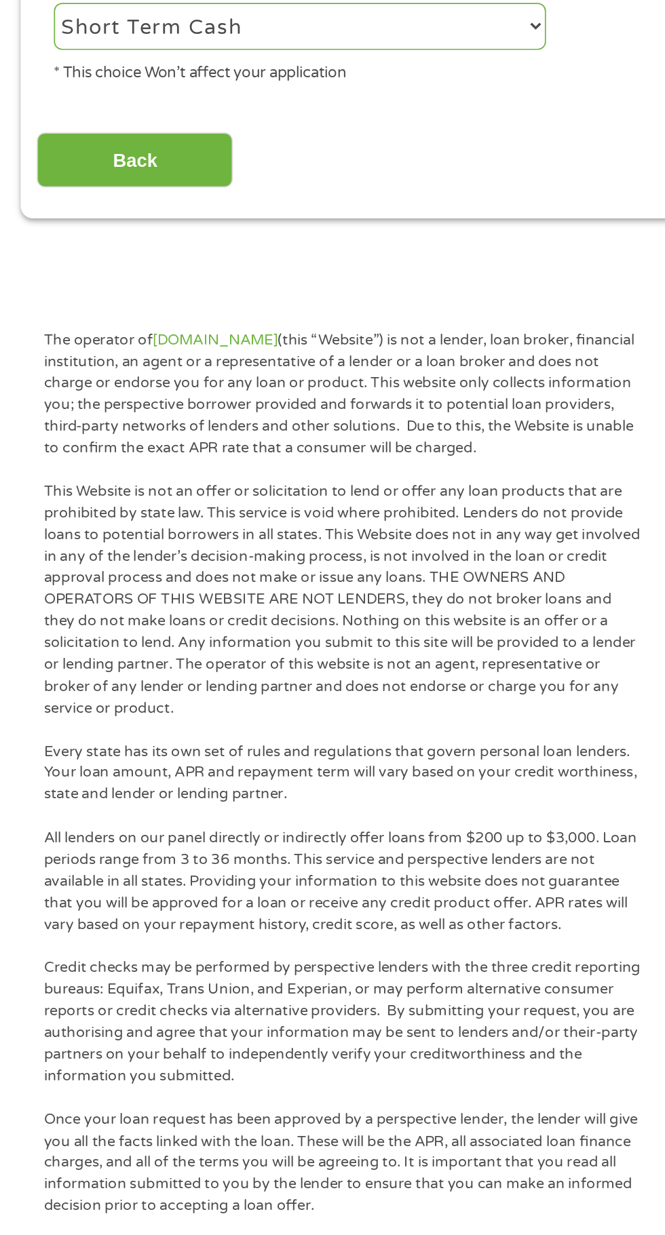
scroll to position [5, 5]
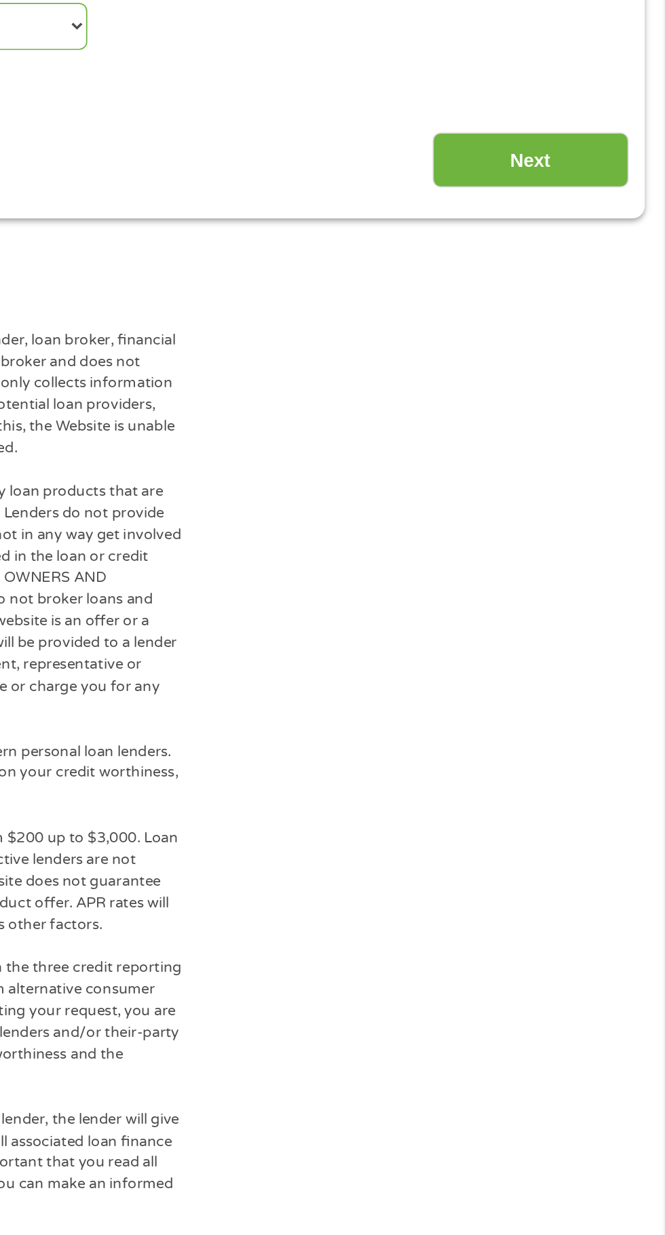
click at [563, 610] on input "Next" at bounding box center [585, 598] width 116 height 33
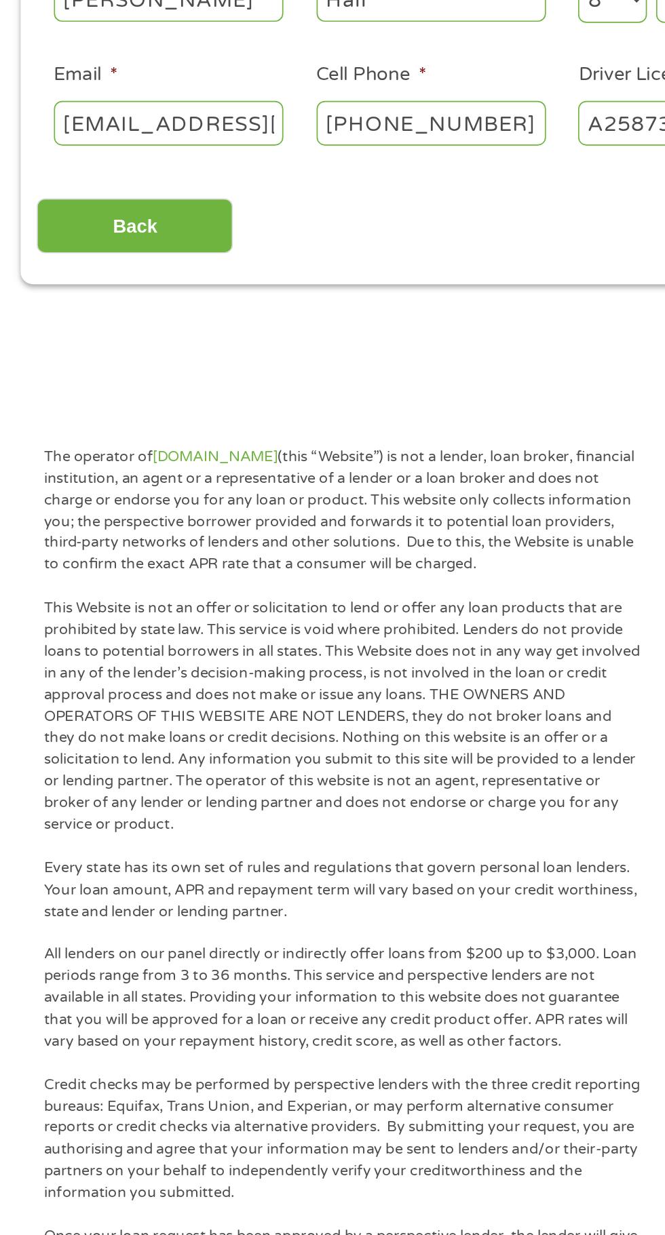
scroll to position [0, 0]
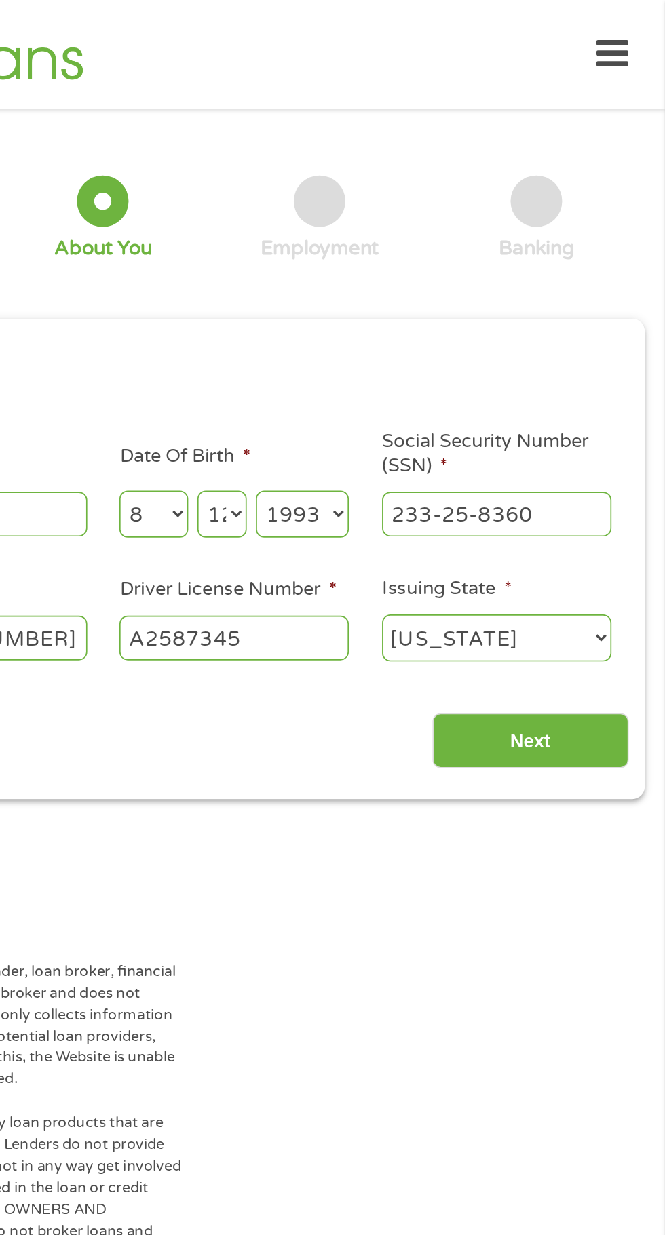
click at [568, 429] on input "Next" at bounding box center [585, 438] width 116 height 33
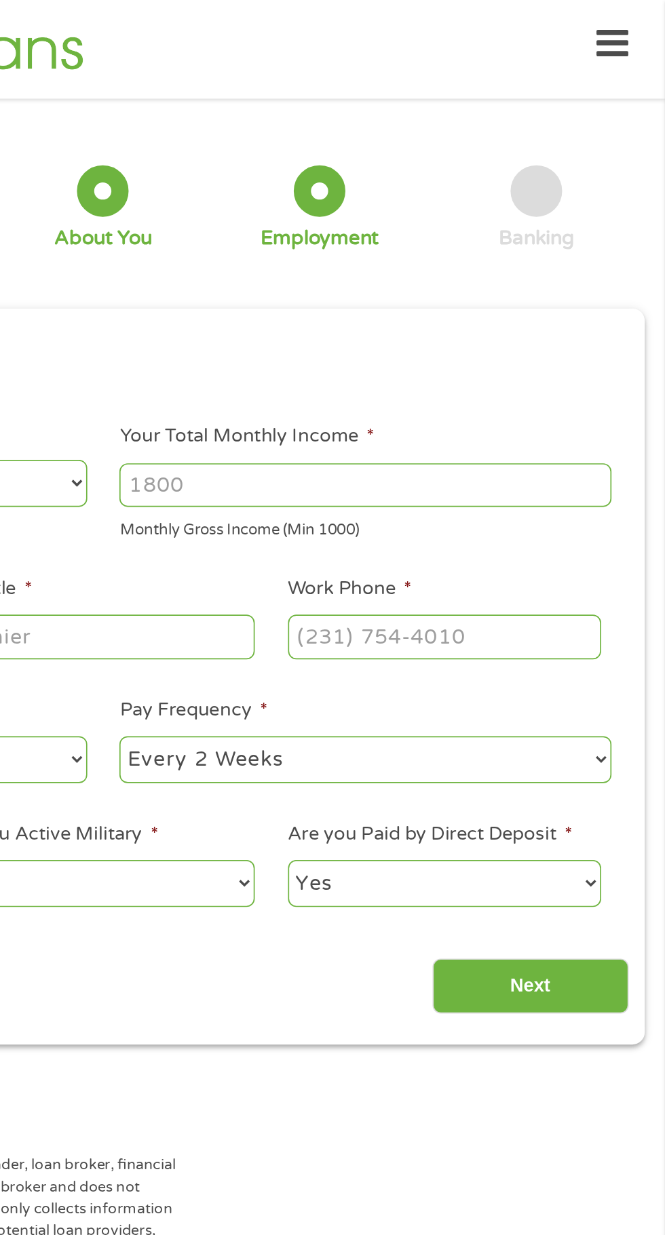
scroll to position [5, 5]
click at [559, 587] on input "Next" at bounding box center [585, 583] width 116 height 33
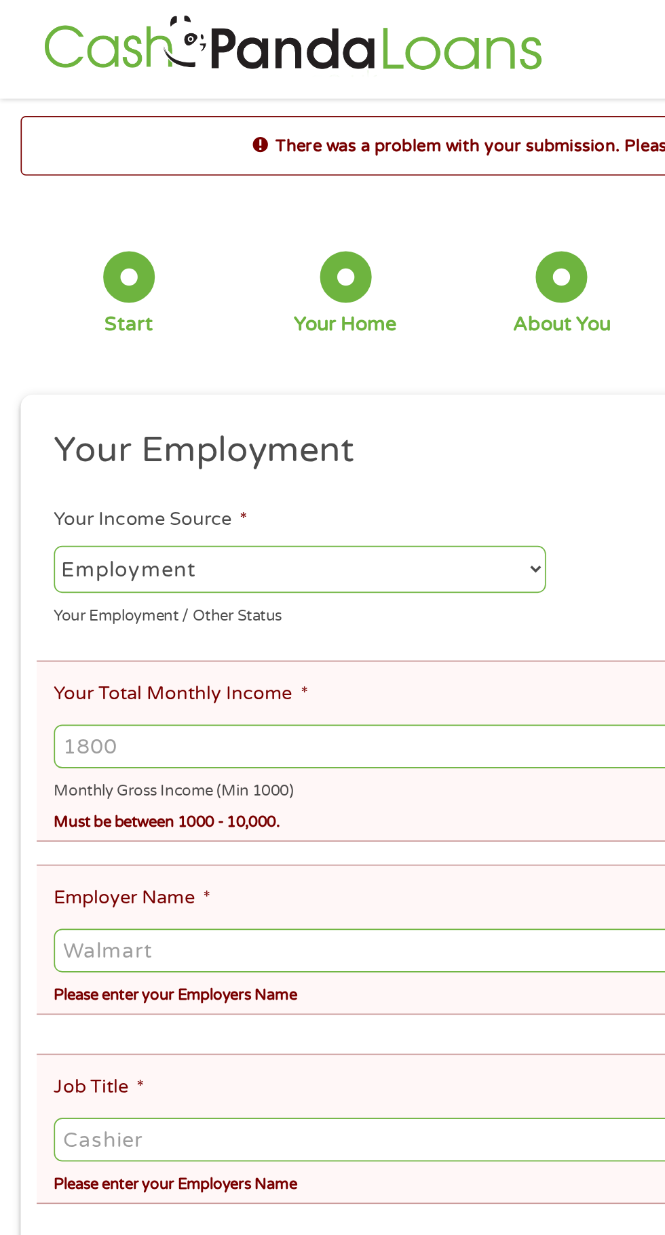
click at [139, 332] on select "--- Choose one --- Employment [DEMOGRAPHIC_DATA] Benefits" at bounding box center [177, 337] width 291 height 28
click at [32, 323] on select "--- Choose one --- Employment [DEMOGRAPHIC_DATA] Benefits" at bounding box center [177, 337] width 291 height 28
click at [74, 437] on input "Your Total Monthly Income *" at bounding box center [332, 442] width 601 height 26
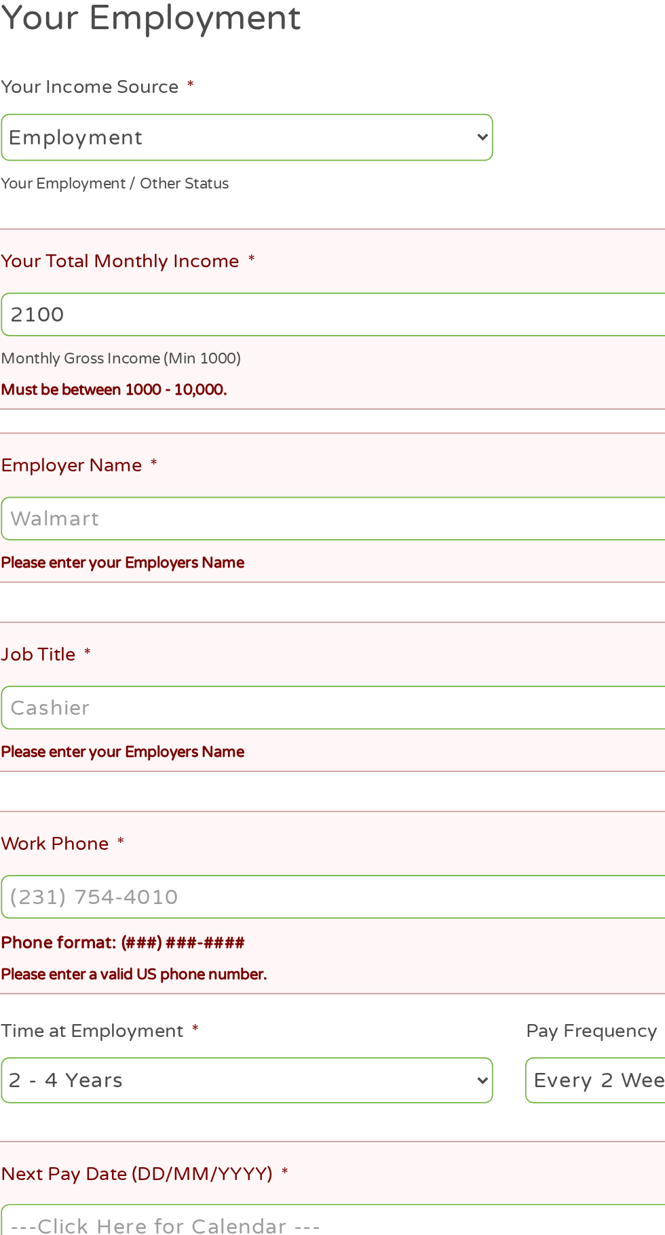
scroll to position [6, 0]
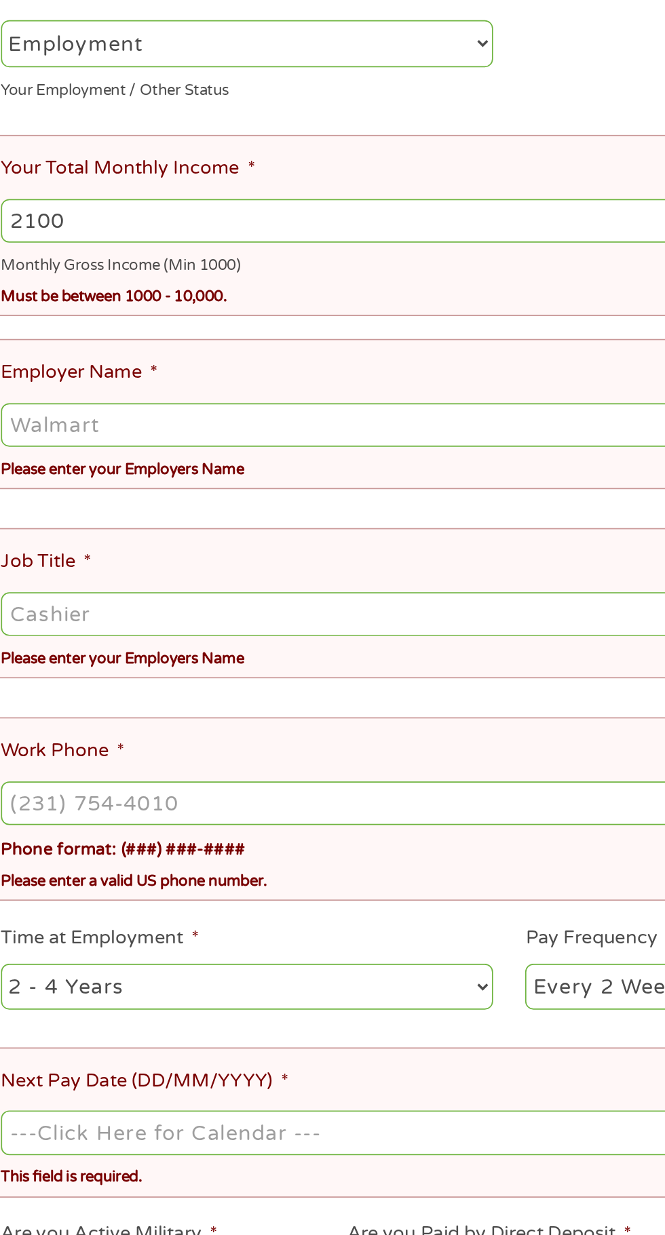
type input "2100"
click at [93, 564] on input "Employer Name *" at bounding box center [332, 562] width 601 height 26
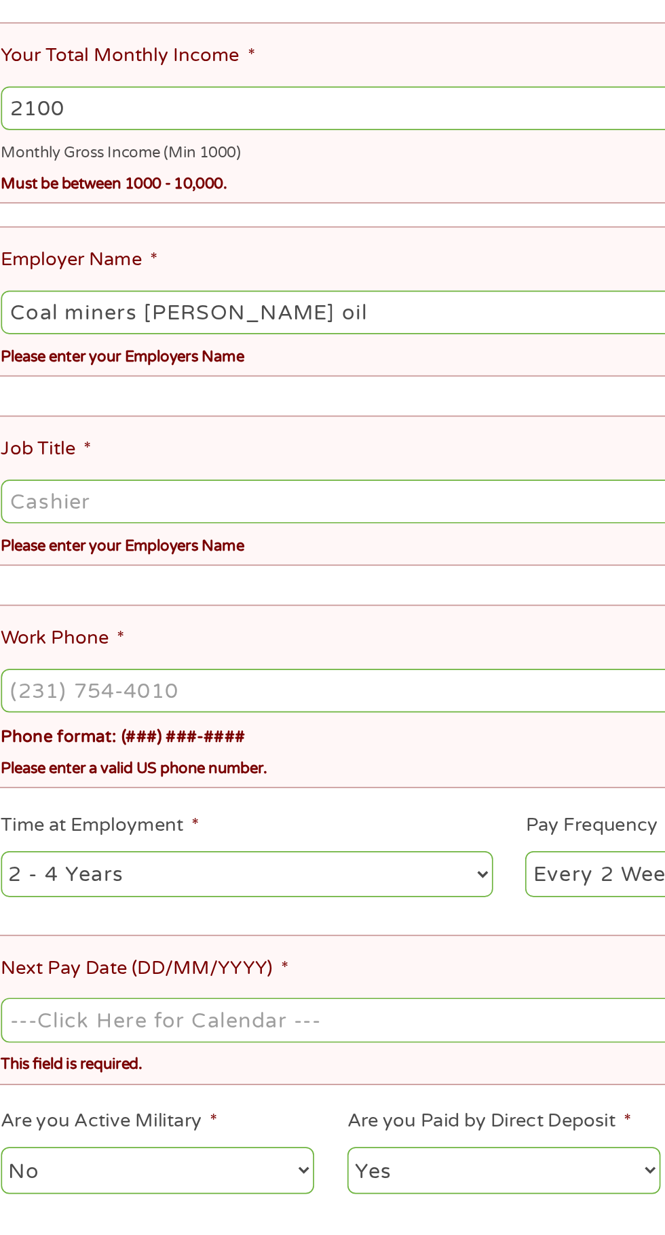
type input "Coal miners [PERSON_NAME] oil"
click at [117, 665] on input "Job Title *" at bounding box center [332, 674] width 601 height 26
click at [104, 661] on input "Job Title *" at bounding box center [332, 674] width 601 height 26
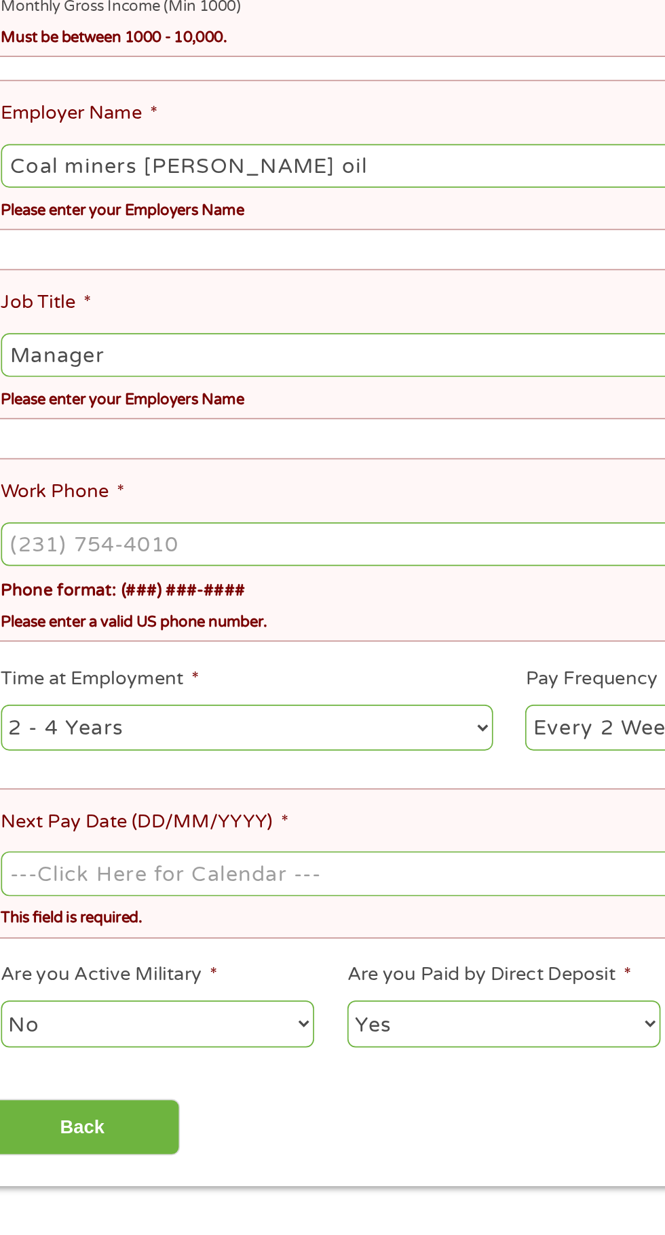
type input "Manager"
click at [94, 708] on ul "Your Employment Your Income Source * --- Choose one --- Employment [DEMOGRAPHIC…" at bounding box center [332, 674] width 620 height 843
click at [102, 773] on input "Work Phone *" at bounding box center [332, 786] width 601 height 26
type input "(681) ___-____"
click at [68, 773] on input "(___) ___-____" at bounding box center [332, 786] width 601 height 26
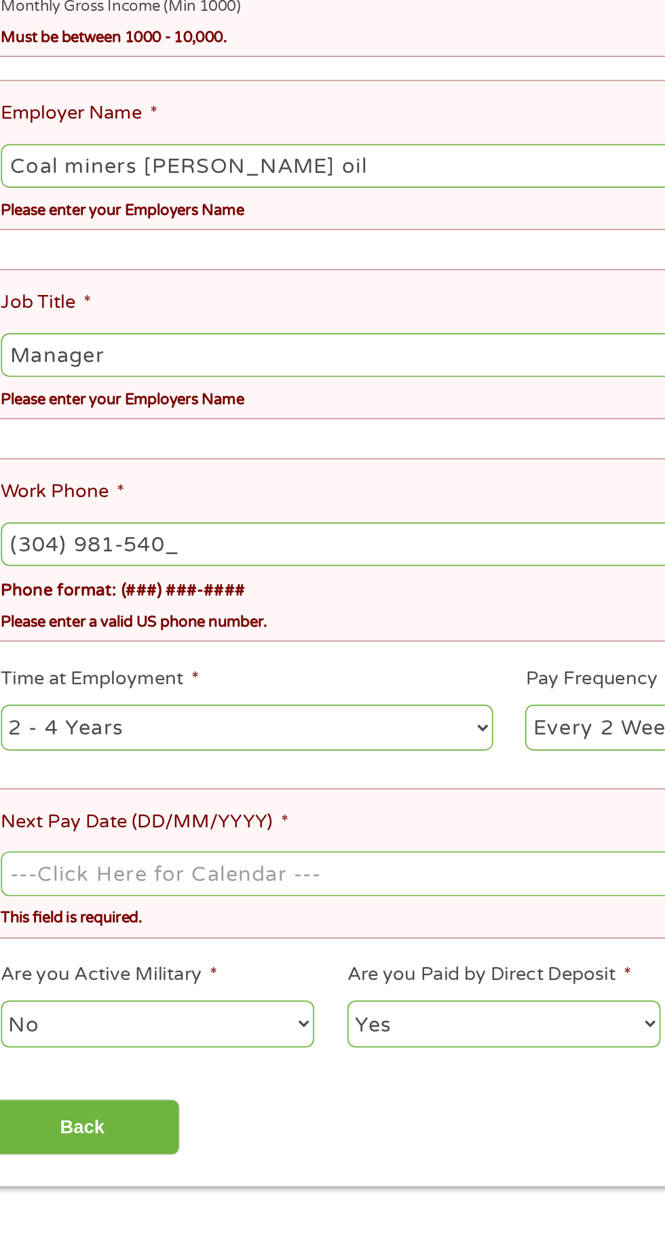
type input "[PHONE_NUMBER]"
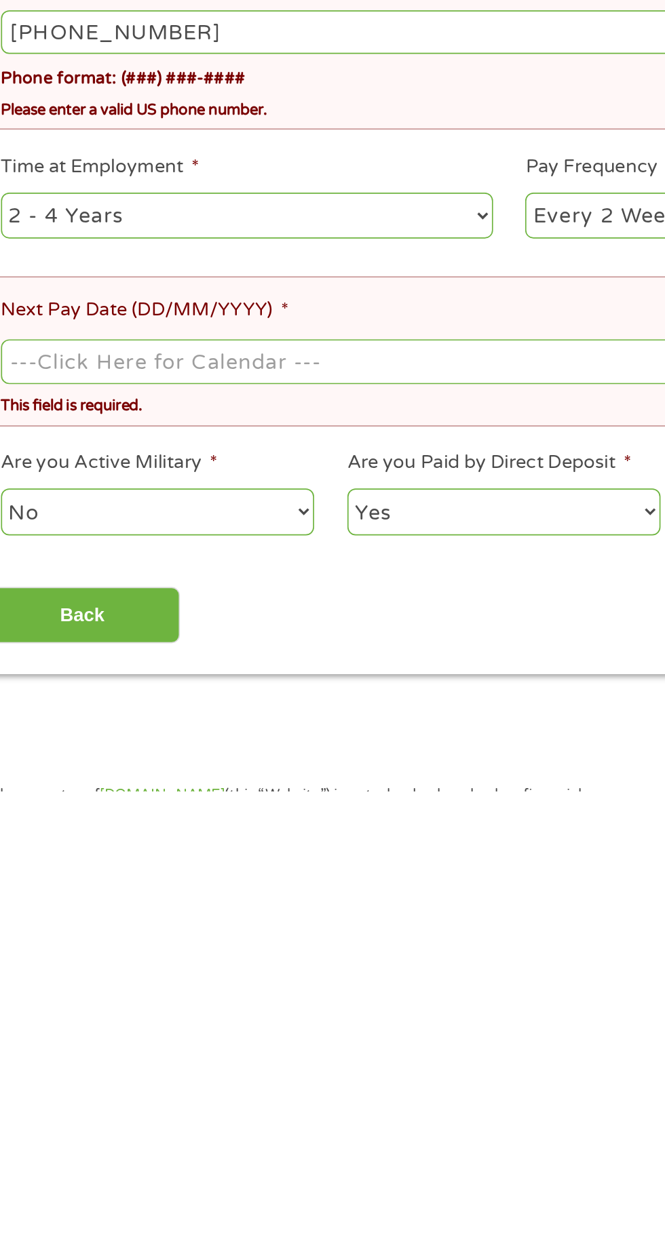
click at [209, 881] on select "--- Choose one --- 1 Year or less 1 - 2 Years 2 - 4 Years Over 4 Years" at bounding box center [177, 895] width 291 height 28
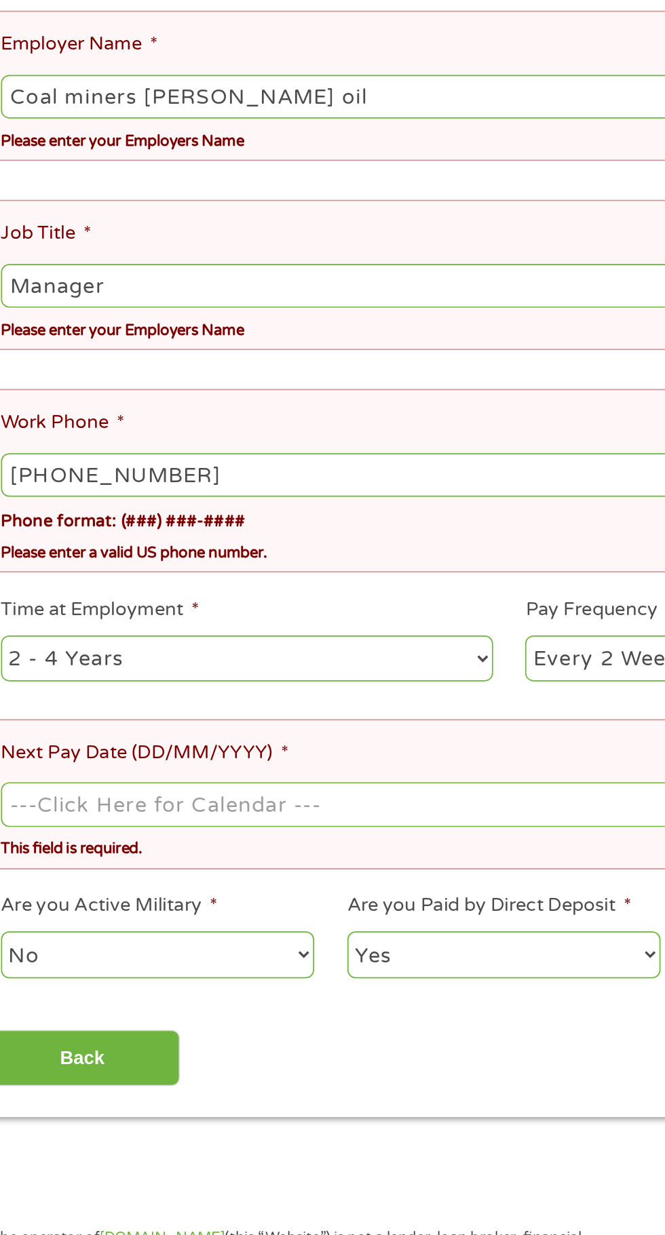
select select "60months"
click at [32, 880] on select "--- Choose one --- 1 Year or less 1 - 2 Years 2 - 4 Years Over 4 Years" at bounding box center [177, 894] width 291 height 28
click at [183, 967] on input "Next Pay Date (DD/MM/YYYY) *" at bounding box center [332, 980] width 601 height 26
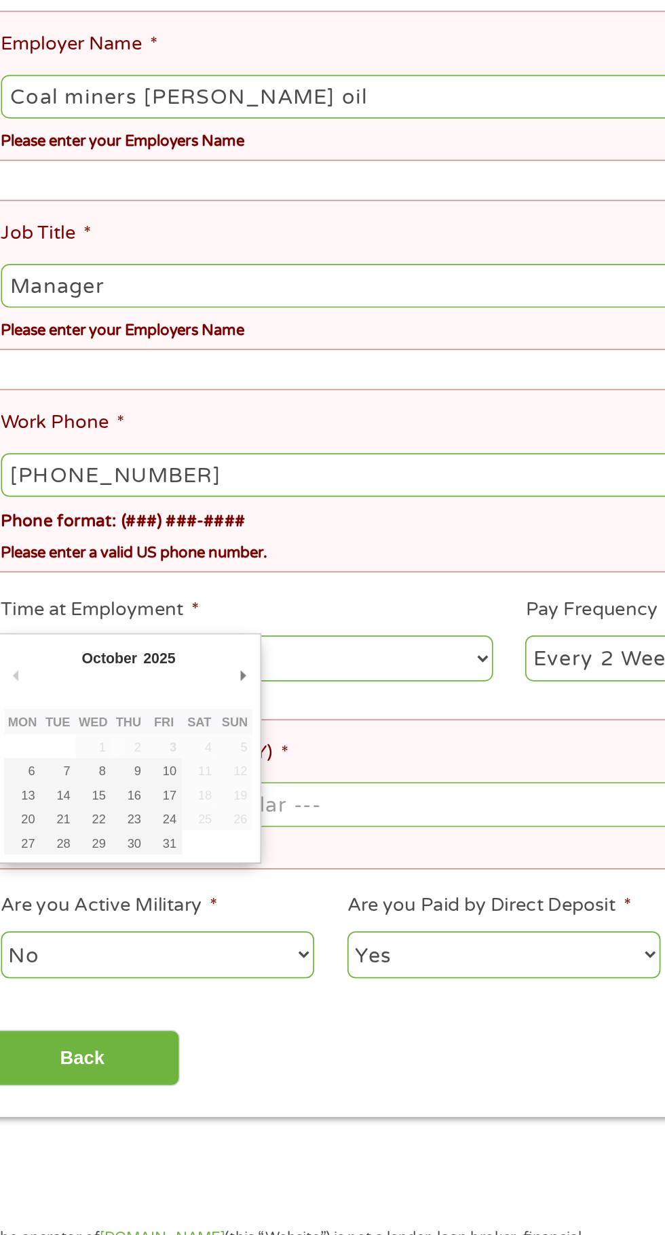
click at [100, 880] on select "--- Choose one --- 1 Year or less 1 - 2 Years 2 - 4 Years Over 4 Years" at bounding box center [177, 894] width 291 height 28
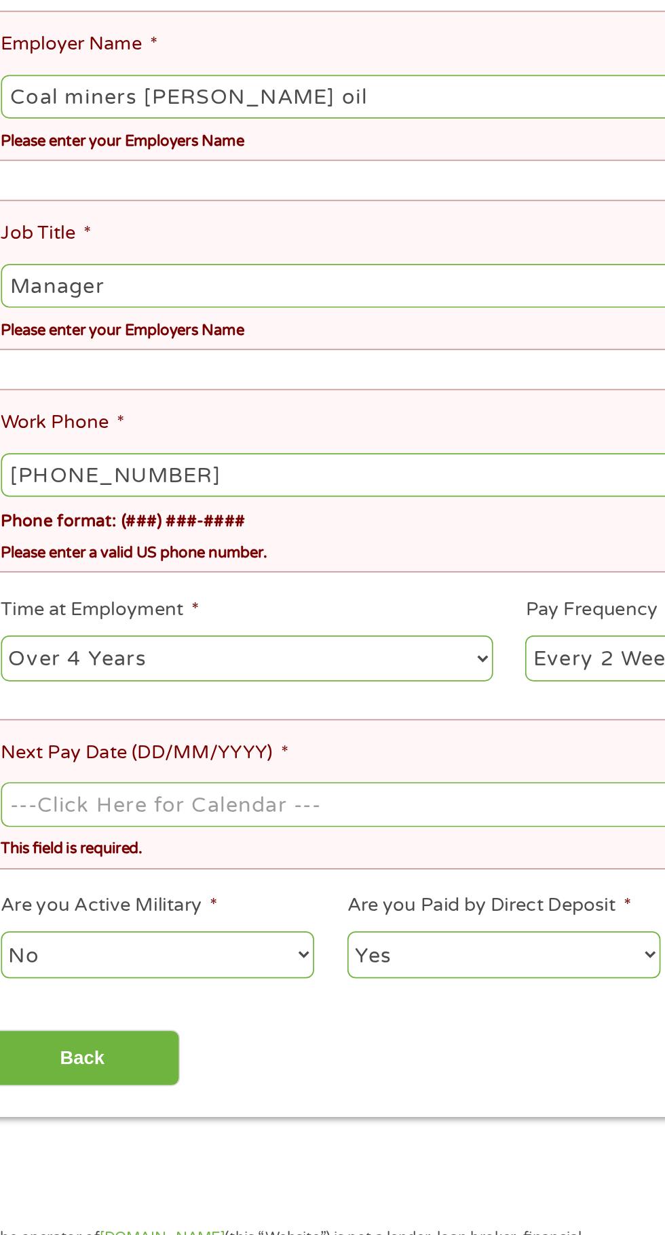
click at [32, 880] on select "--- Choose one --- 1 Year or less 1 - 2 Years 2 - 4 Years Over 4 Years" at bounding box center [177, 894] width 291 height 28
click at [100, 943] on label "Next Pay Date (DD/MM/YYYY) *" at bounding box center [117, 950] width 170 height 14
click at [100, 967] on input "Next Pay Date (DD/MM/YYYY) *" at bounding box center [332, 980] width 601 height 26
click at [153, 943] on label "Next Pay Date (DD/MM/YYYY) *" at bounding box center [117, 950] width 170 height 14
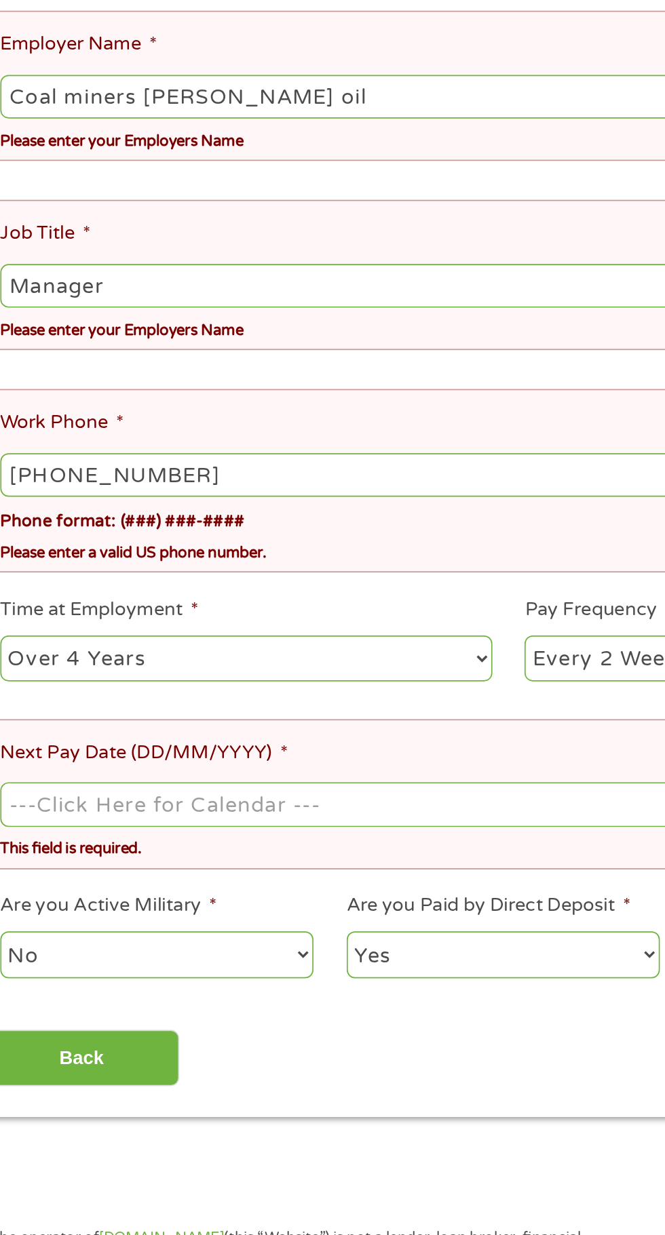
click at [153, 967] on input "Next Pay Date (DD/MM/YYYY) *" at bounding box center [332, 980] width 601 height 26
click at [102, 967] on input "Next Pay Date (DD/MM/YYYY) *" at bounding box center [332, 980] width 601 height 26
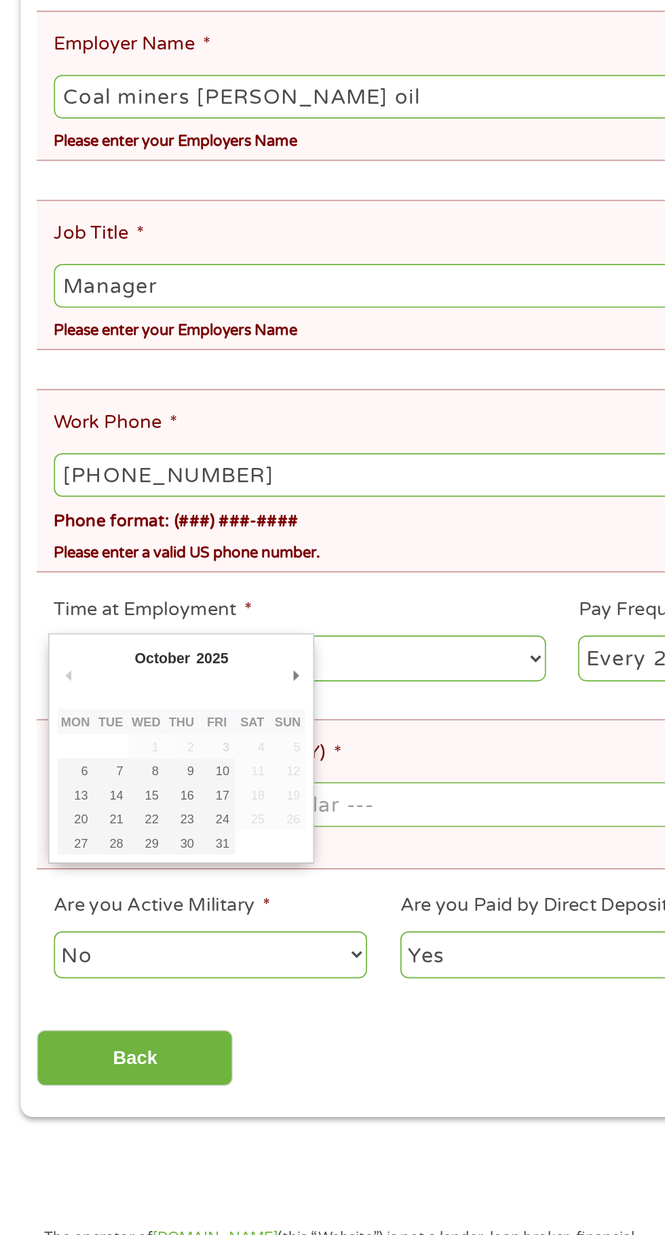
click at [93, 890] on select "January February March April May June July August September October November De…" at bounding box center [122, 896] width 88 height 16
click at [167, 772] on input "[PHONE_NUMBER]" at bounding box center [332, 785] width 601 height 26
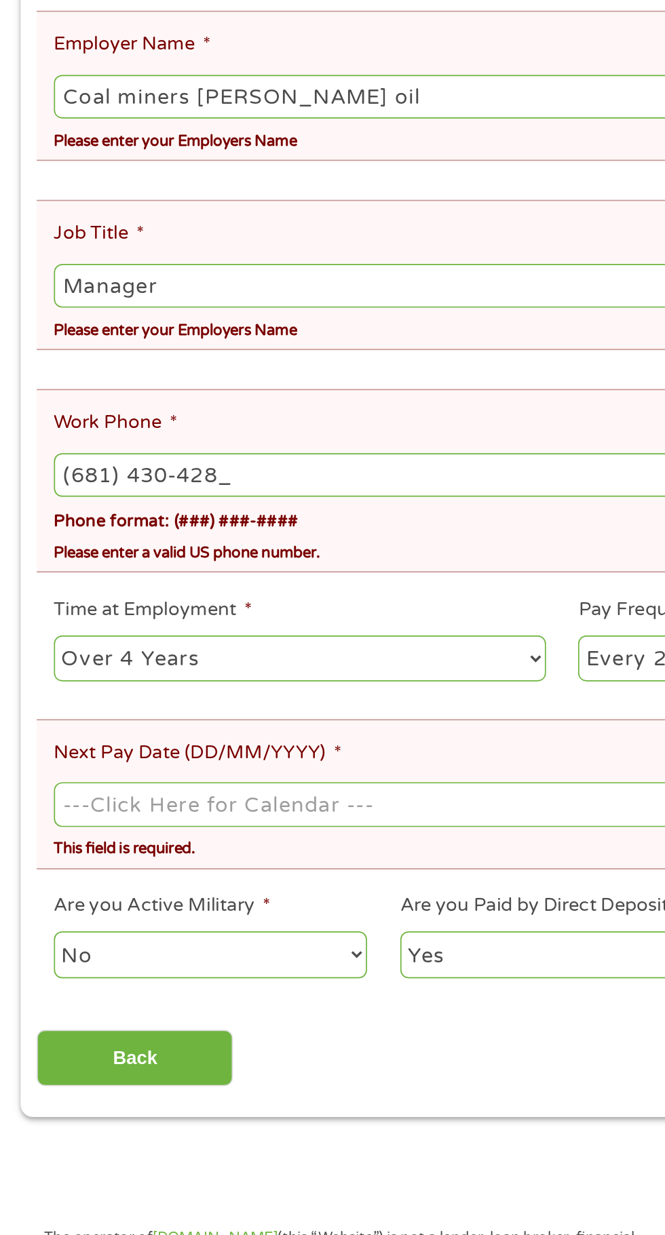
type input "[PHONE_NUMBER]"
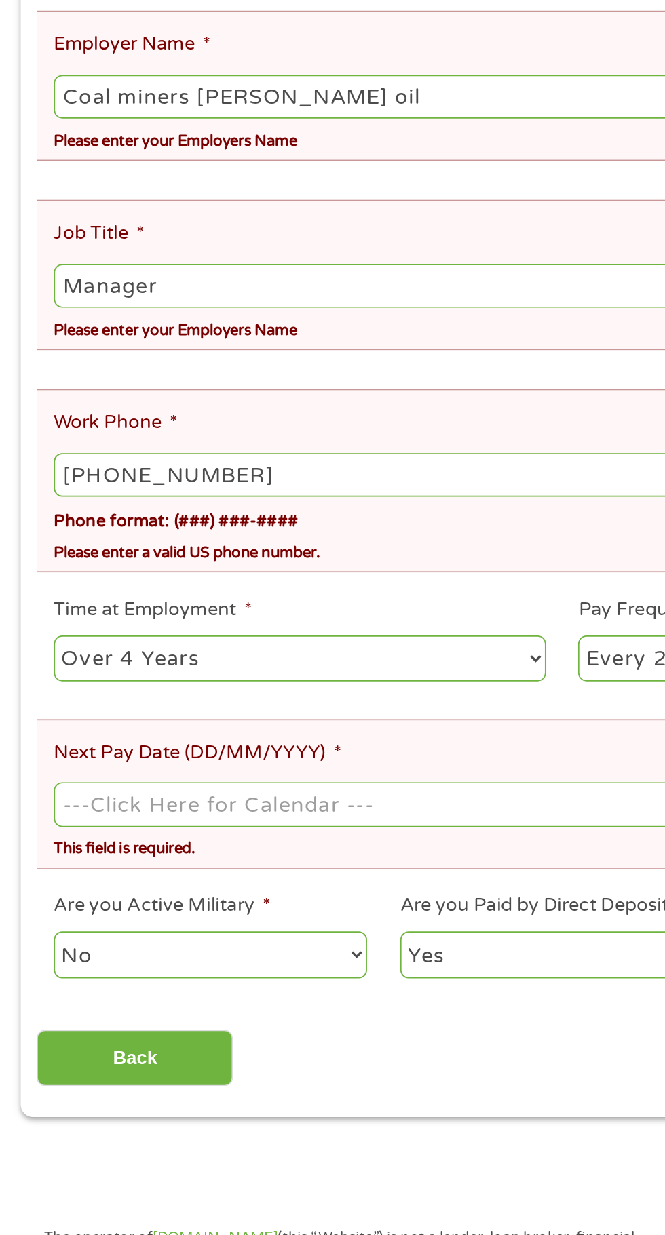
click at [123, 858] on label "Time at Employment *" at bounding box center [90, 865] width 117 height 14
click at [123, 880] on select "--- Choose one --- 1 Year or less 1 - 2 Years 2 - 4 Years Over 4 Years" at bounding box center [177, 894] width 291 height 28
click at [213, 831] on ul "Your Employment Your Income Source * --- Choose one --- Employment [DEMOGRAPHIC…" at bounding box center [332, 673] width 620 height 843
click at [307, 887] on select "--- Choose one --- 1 Year or less 1 - 2 Years 2 - 4 Years Over 4 Years" at bounding box center [177, 894] width 291 height 28
click at [32, 880] on select "--- Choose one --- 1 Year or less 1 - 2 Years 2 - 4 Years Over 4 Years" at bounding box center [177, 894] width 291 height 28
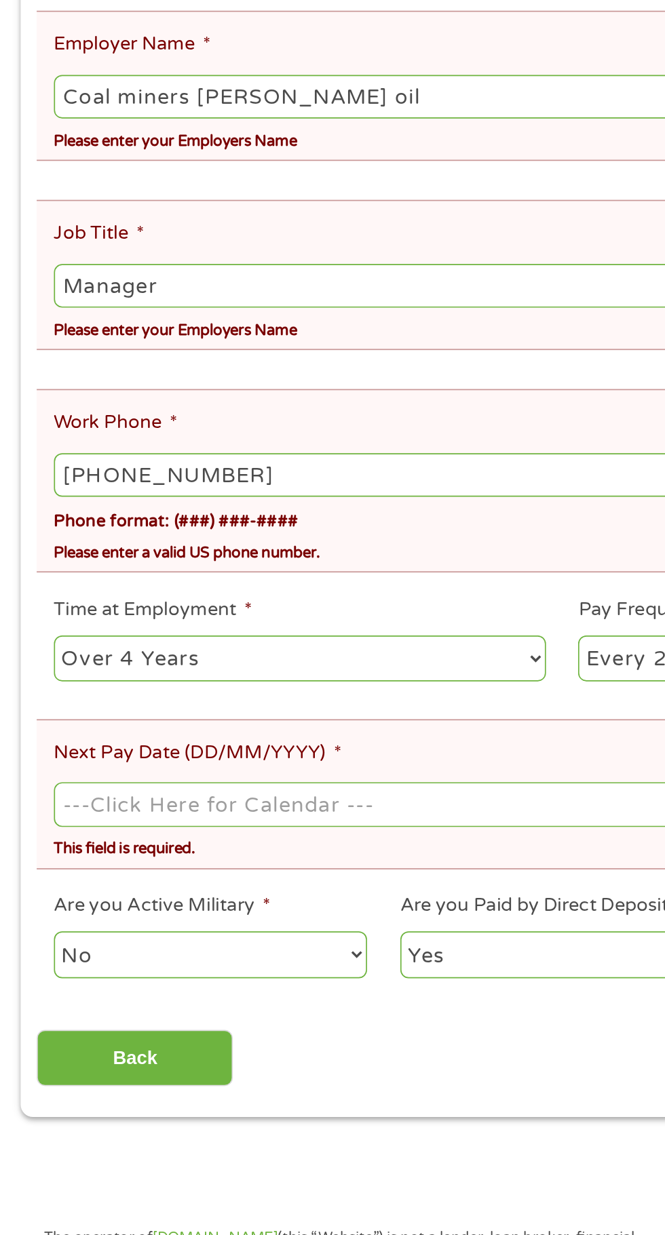
click at [125, 943] on label "Next Pay Date (DD/MM/YYYY) *" at bounding box center [117, 950] width 170 height 14
click at [125, 967] on input "Next Pay Date (DD/MM/YYYY) *" at bounding box center [332, 980] width 601 height 26
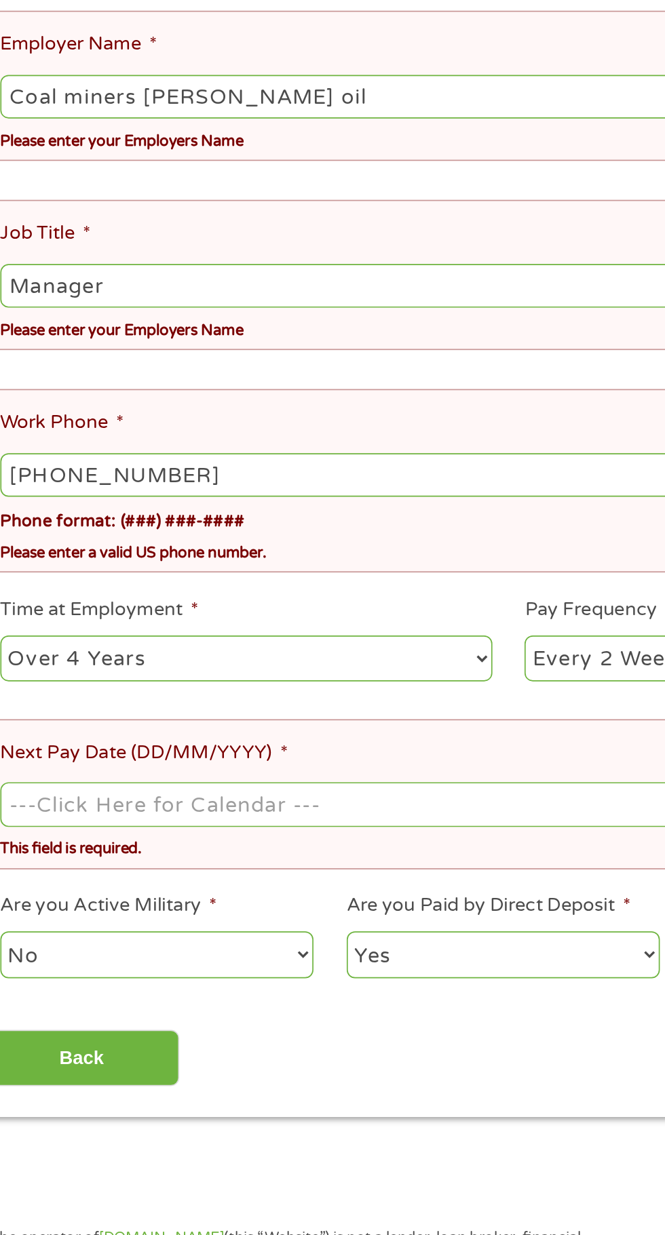
click at [182, 943] on label "Next Pay Date (DD/MM/YYYY) *" at bounding box center [117, 950] width 170 height 14
click at [182, 967] on input "Next Pay Date (DD/MM/YYYY) *" at bounding box center [332, 980] width 601 height 26
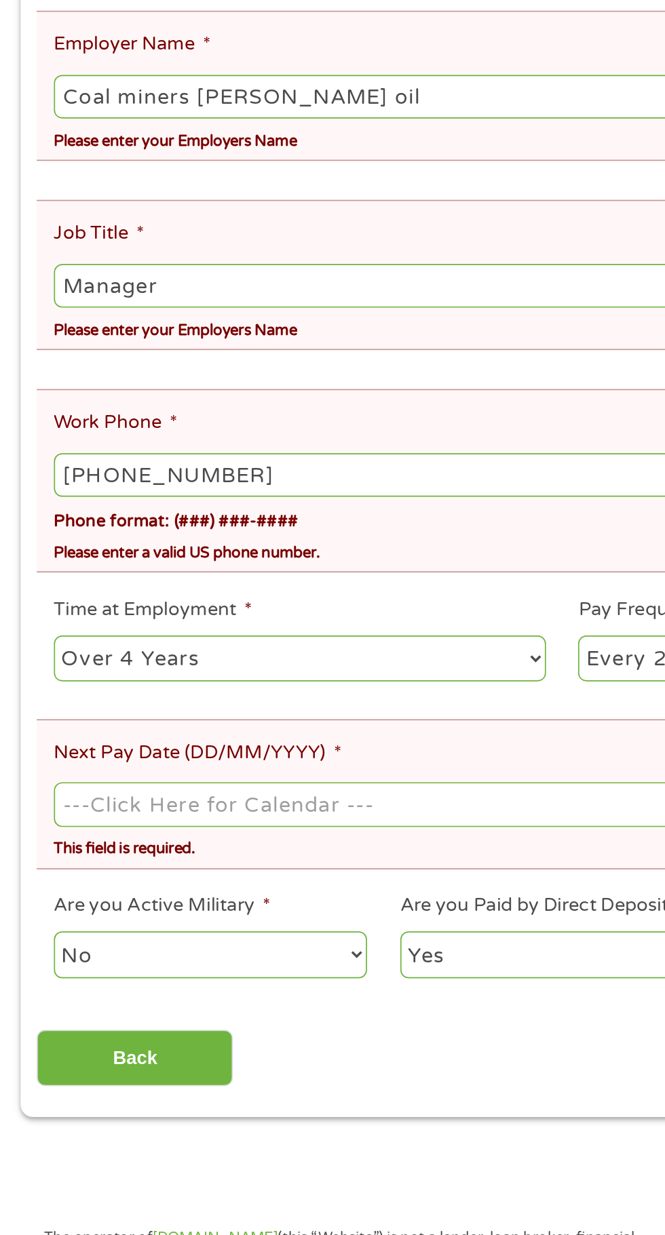
click at [72, 943] on label "Next Pay Date (DD/MM/YYYY) *" at bounding box center [117, 950] width 170 height 14
click at [72, 967] on input "Next Pay Date (DD/MM/YYYY) *" at bounding box center [332, 980] width 601 height 26
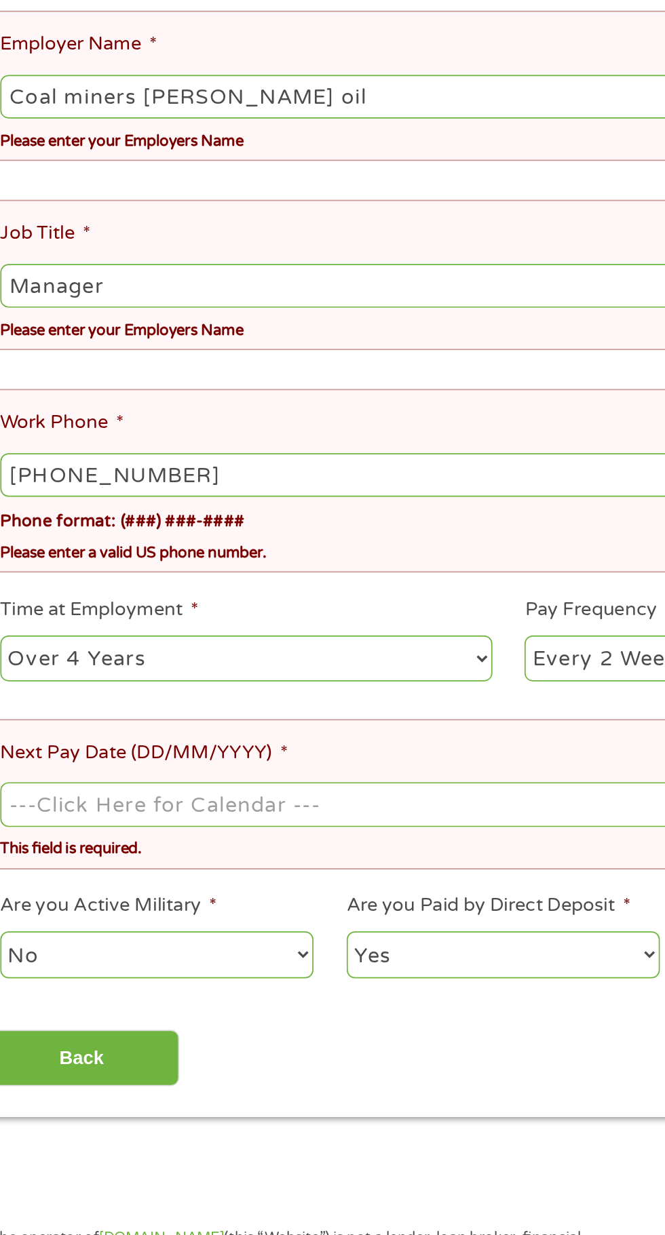
click at [110, 967] on input "Next Pay Date (DD/MM/YYYY) *" at bounding box center [332, 980] width 601 height 26
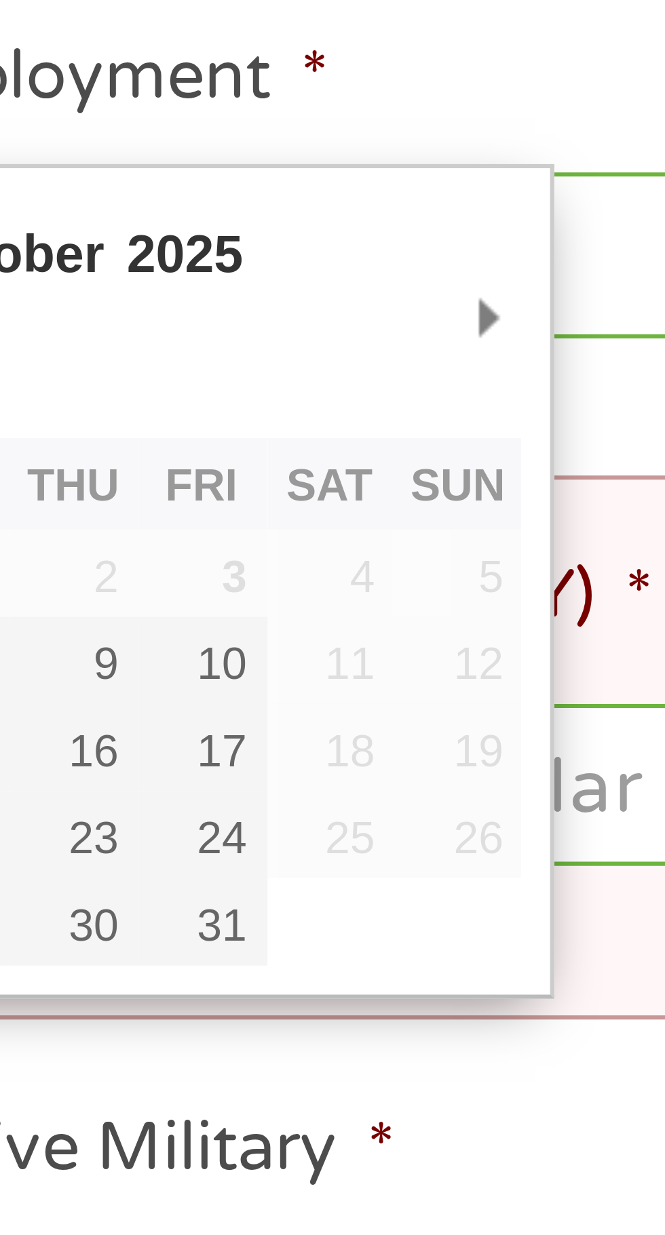
type input "[DATE]"
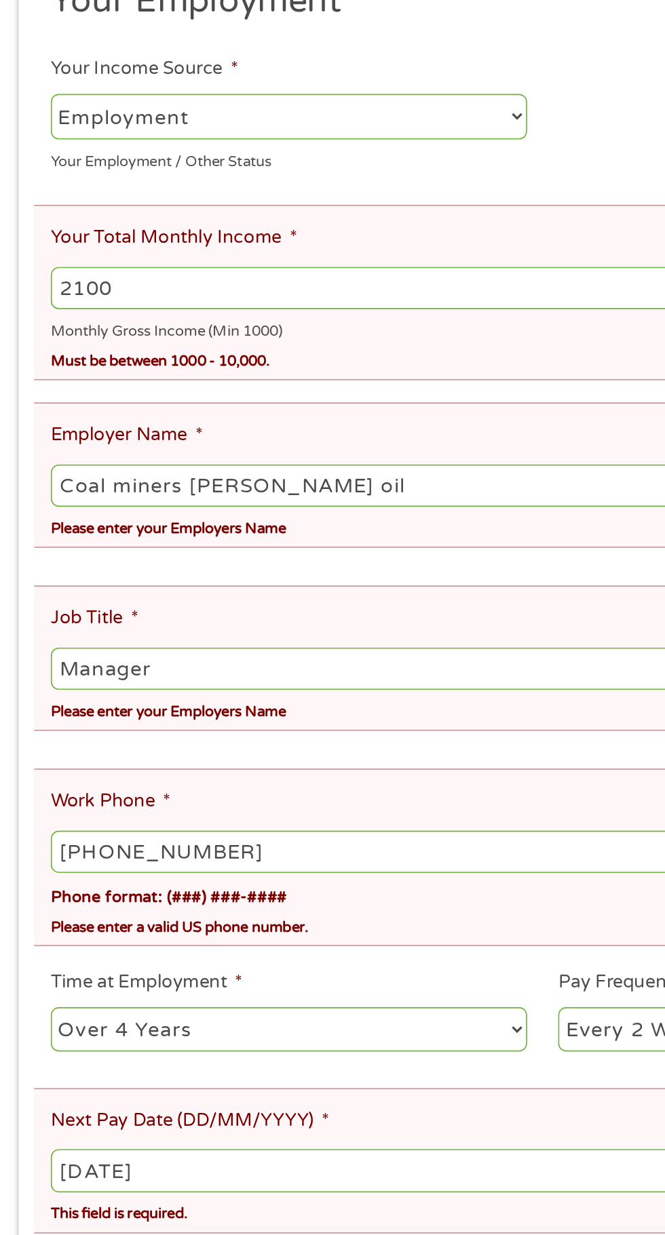
scroll to position [3, 0]
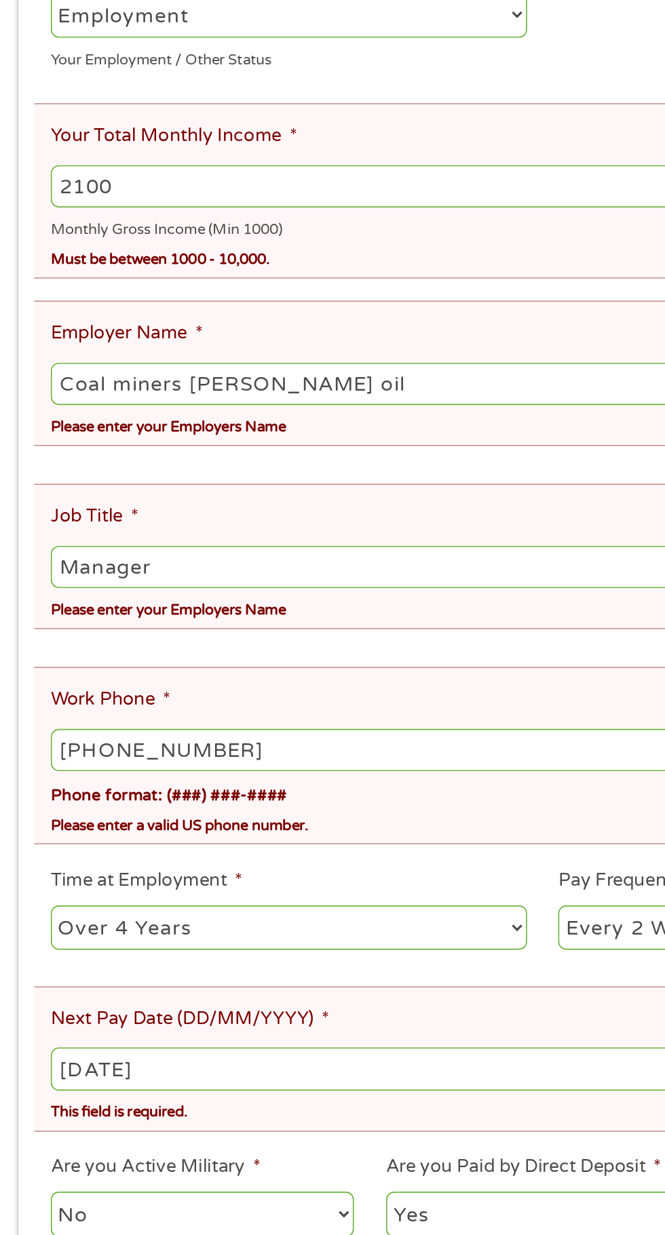
click at [164, 776] on input "[PHONE_NUMBER]" at bounding box center [332, 789] width 601 height 26
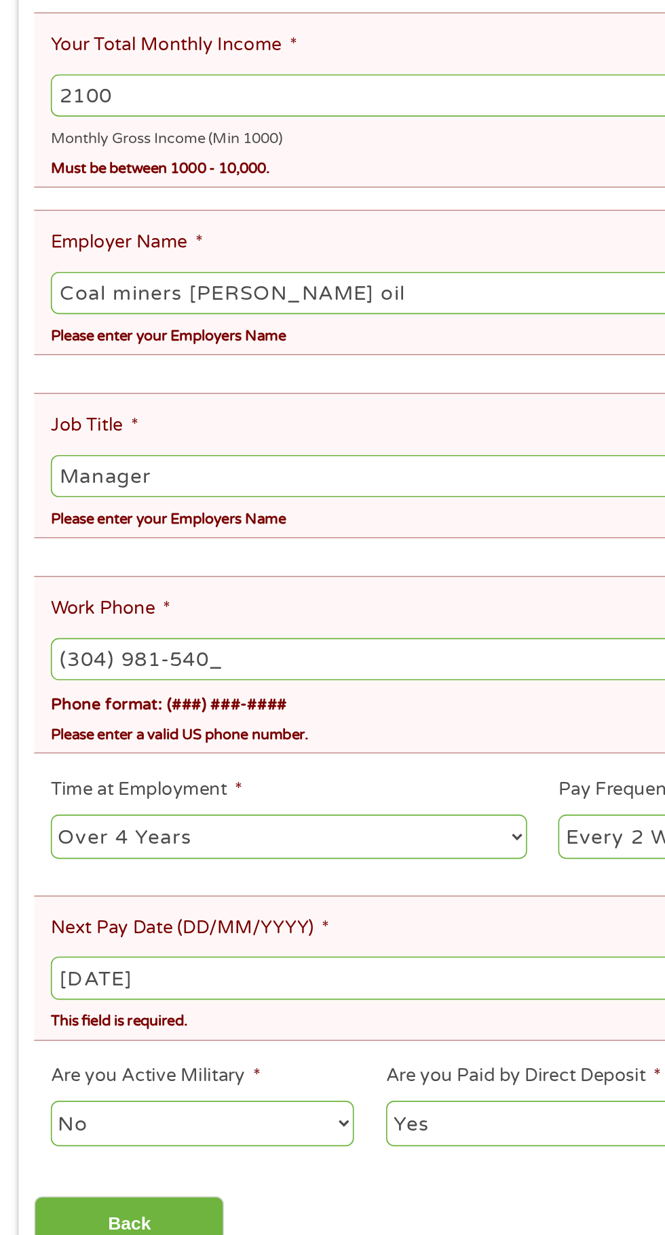
type input "[PHONE_NUMBER]"
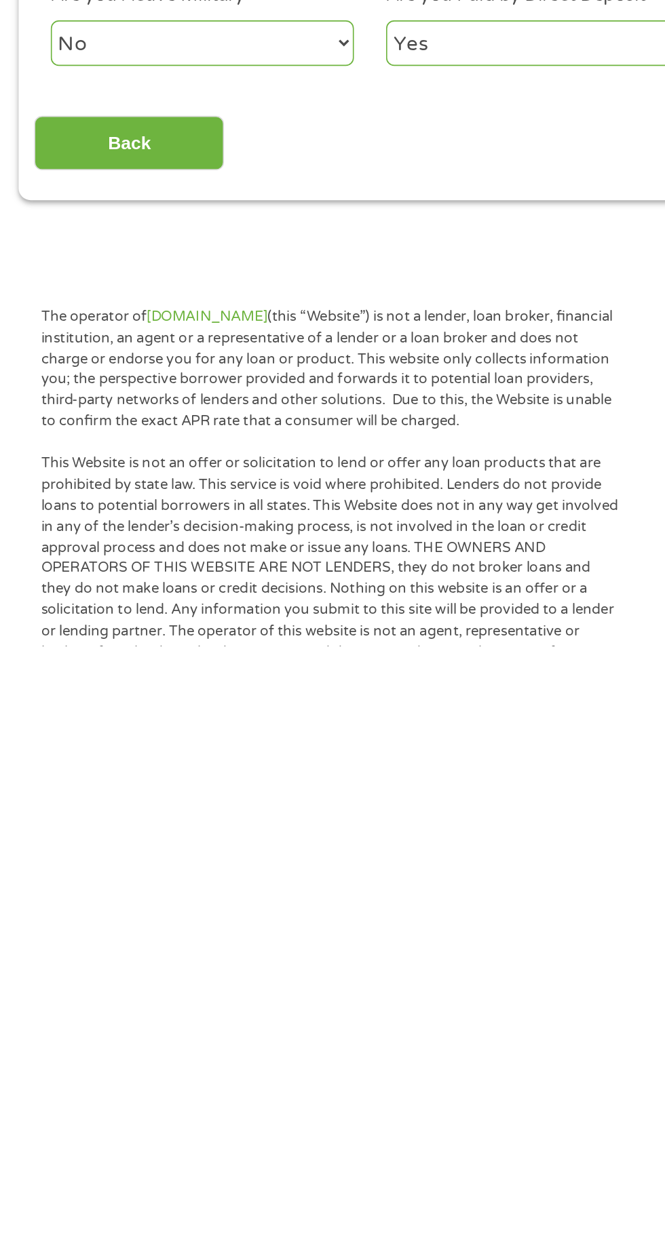
scroll to position [210, 0]
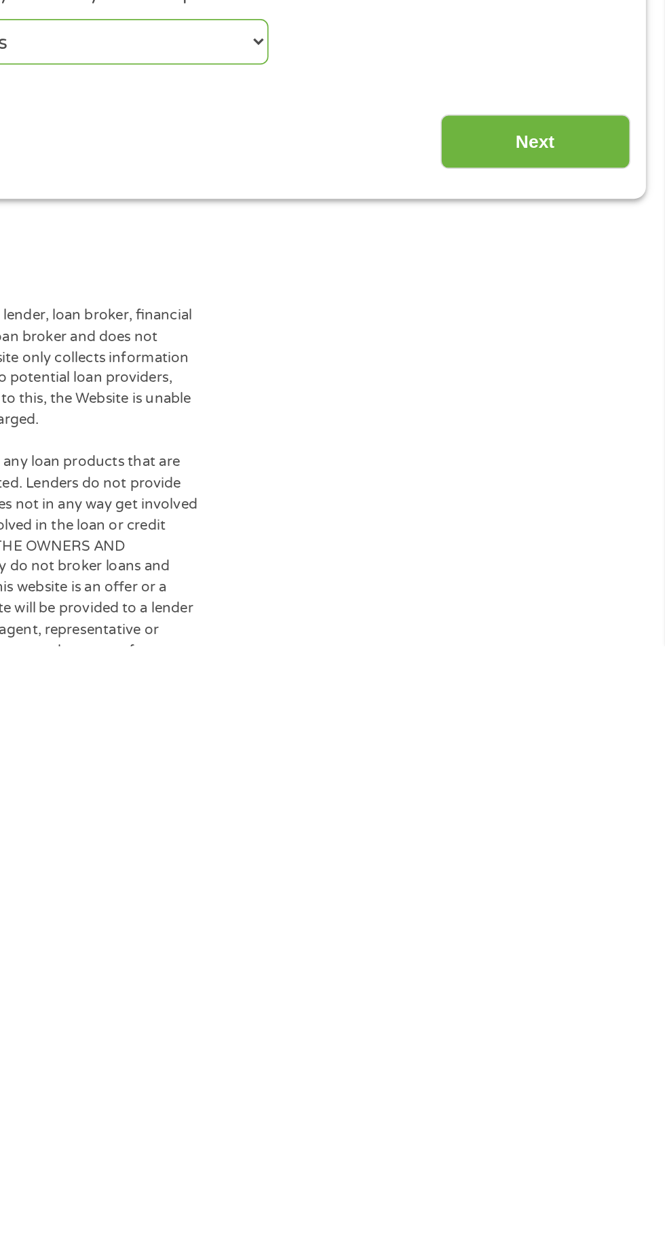
click at [578, 910] on input "Next" at bounding box center [585, 926] width 116 height 33
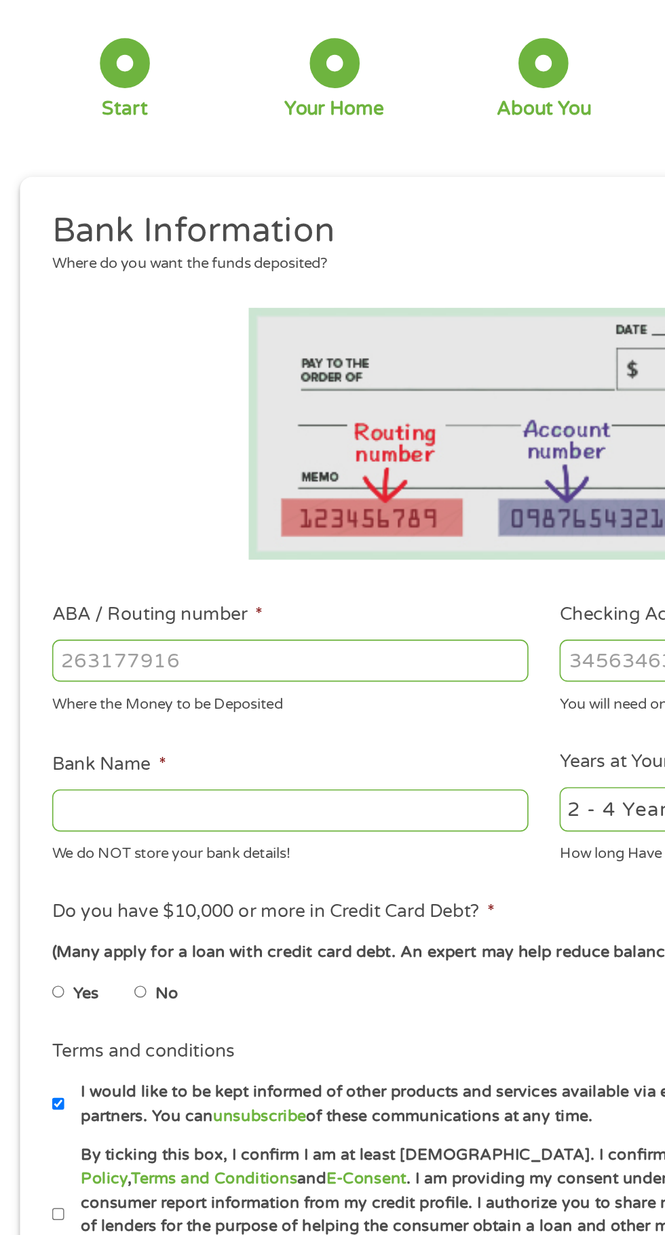
scroll to position [0, 0]
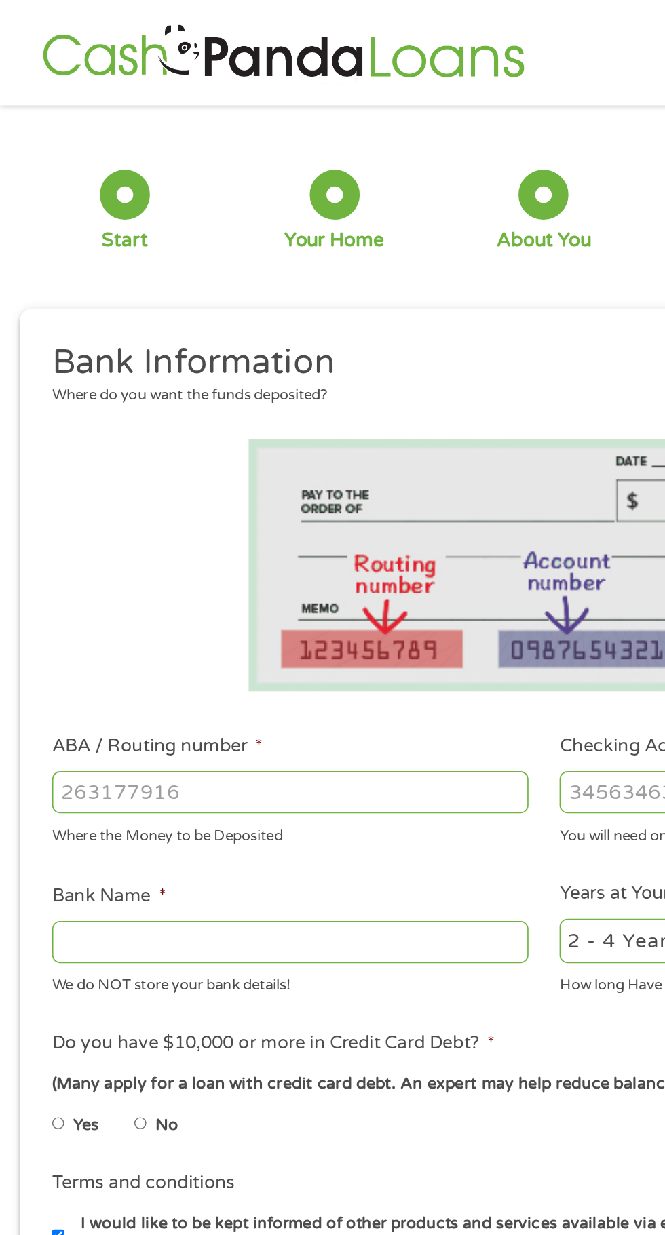
click at [120, 481] on input "ABA / Routing number *" at bounding box center [177, 484] width 291 height 26
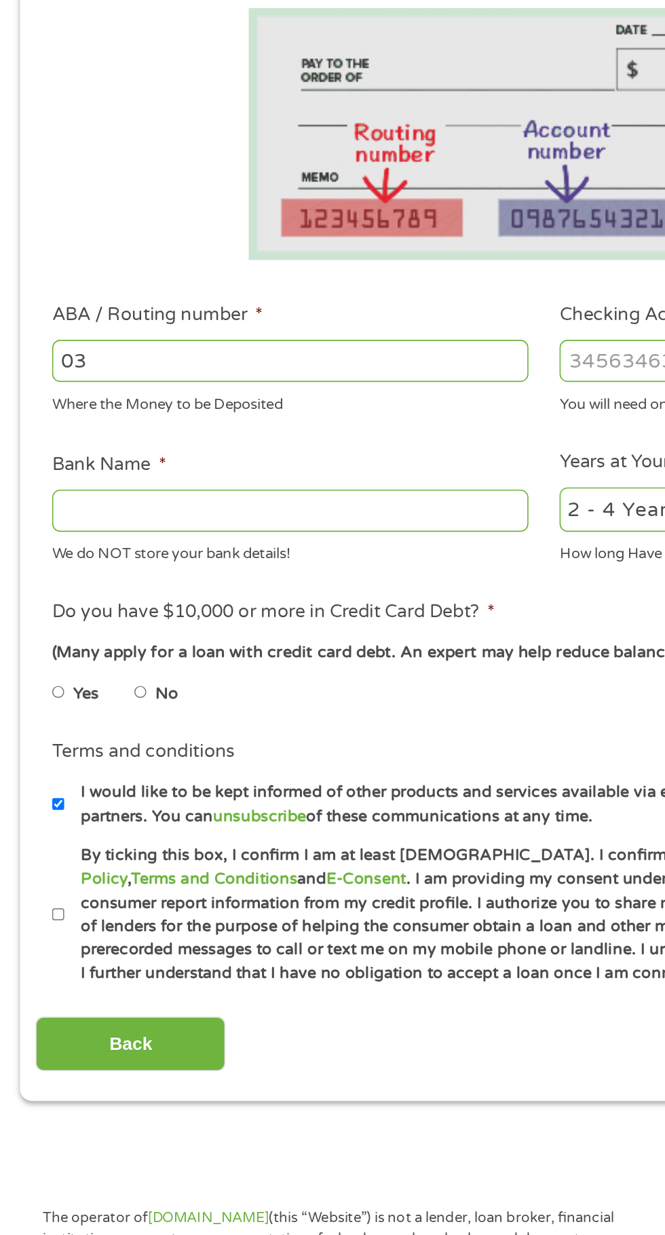
type input "0"
click at [98, 547] on span "*" at bounding box center [99, 547] width 5 height 14
click at [98, 563] on input "Bank Name *" at bounding box center [177, 576] width 291 height 26
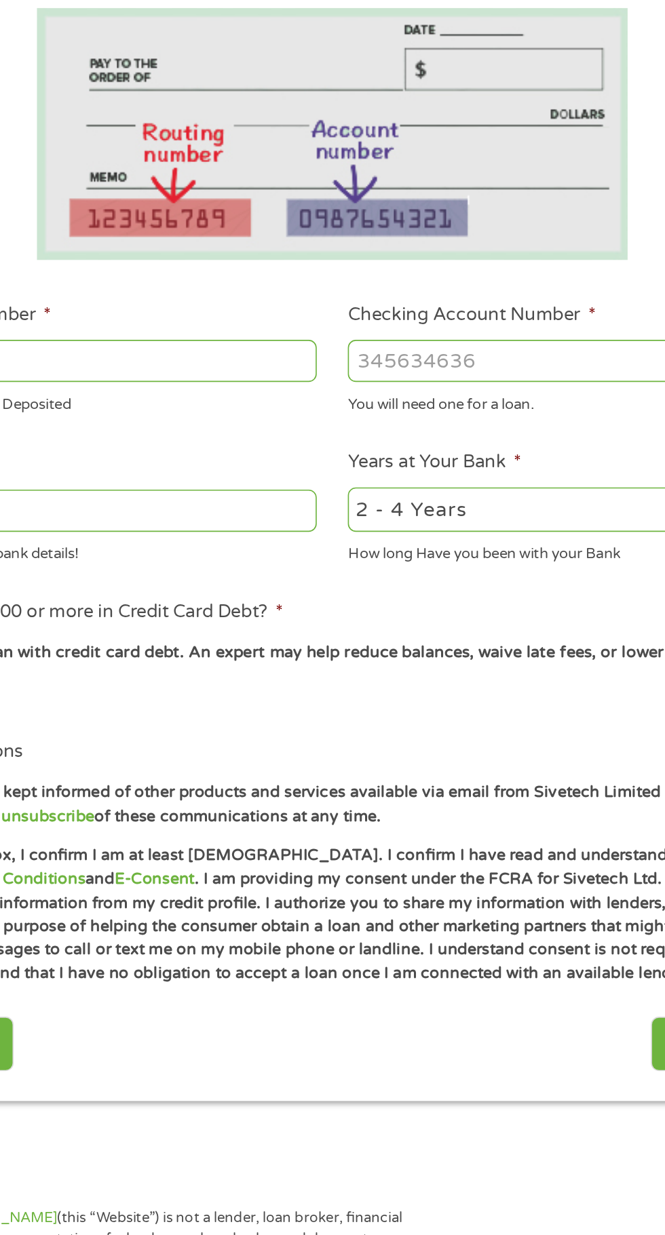
type input "Chime"
click at [393, 483] on input "Checking Account Number *" at bounding box center [487, 484] width 291 height 26
